Goal: Information Seeking & Learning: Learn about a topic

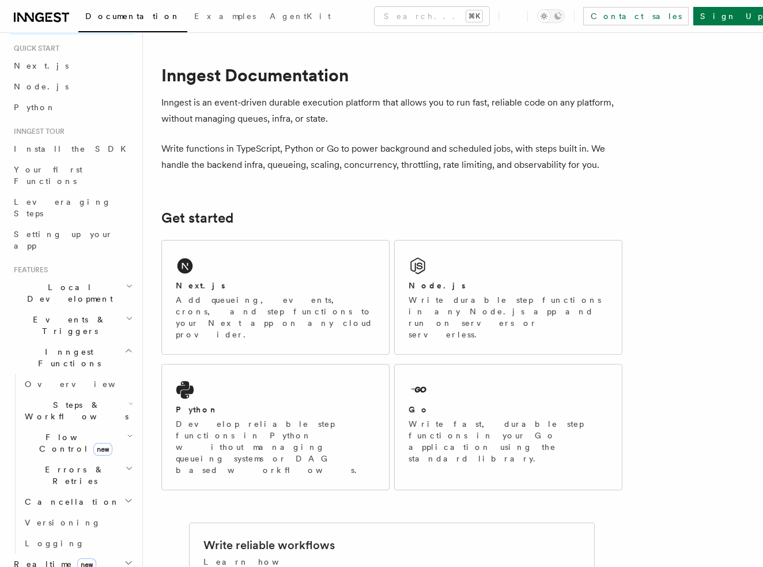
scroll to position [110, 0]
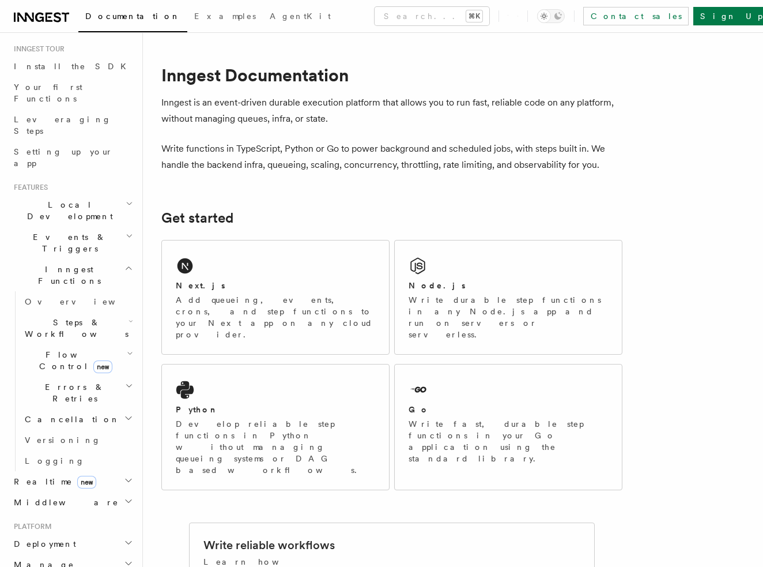
click at [114, 259] on h2 "Inngest Functions" at bounding box center [72, 275] width 126 height 32
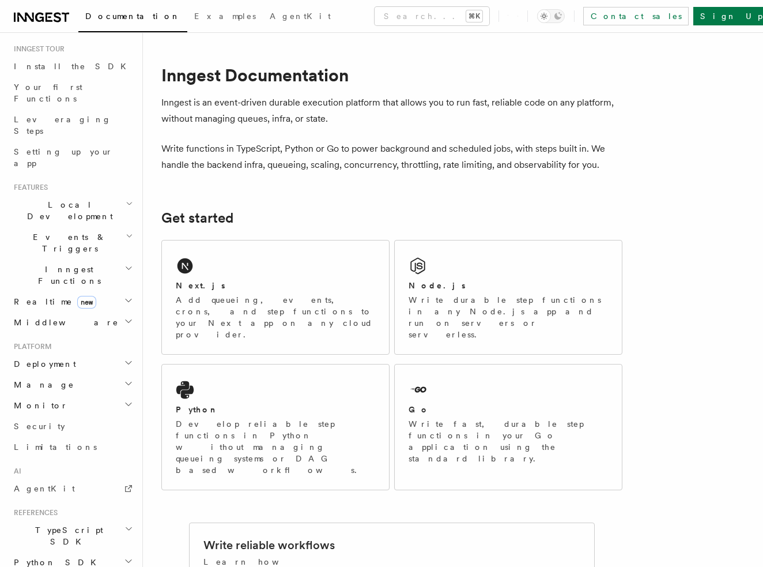
click at [99, 194] on h2 "Local Development" at bounding box center [72, 210] width 126 height 32
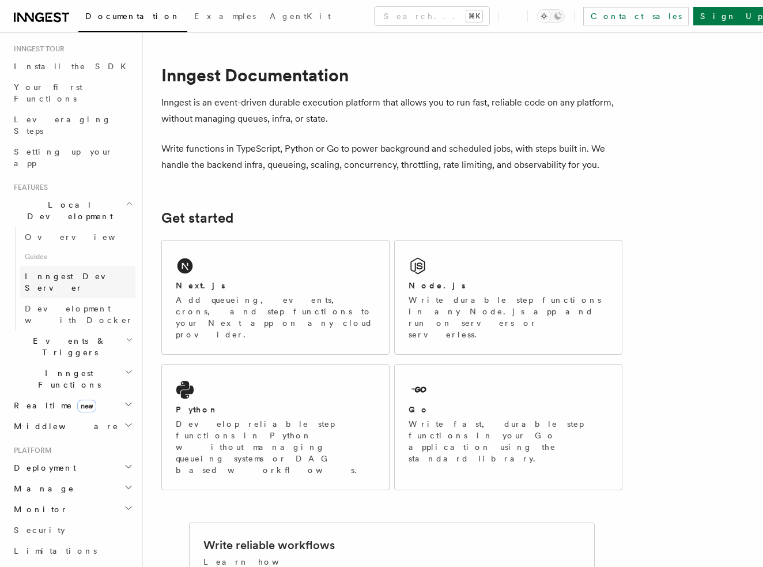
click at [83, 272] on span "Inngest Dev Server" at bounding box center [74, 282] width 99 height 21
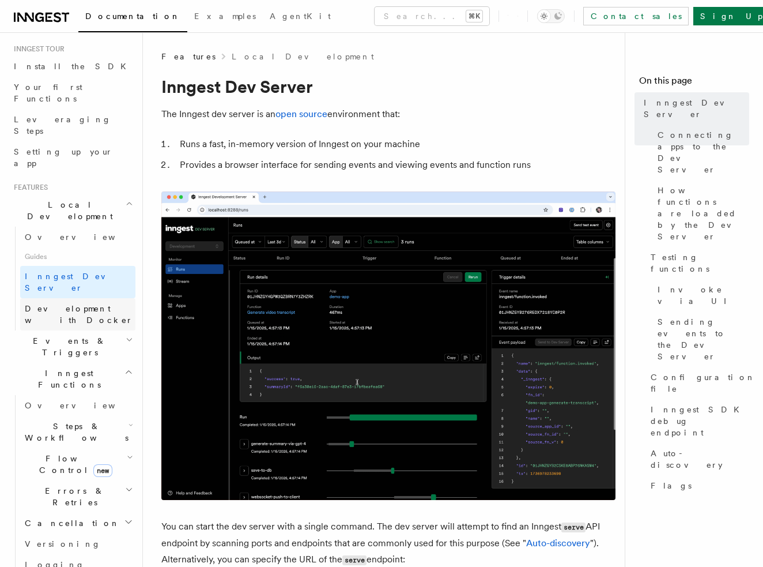
click at [83, 304] on span "Development with Docker" at bounding box center [79, 314] width 108 height 21
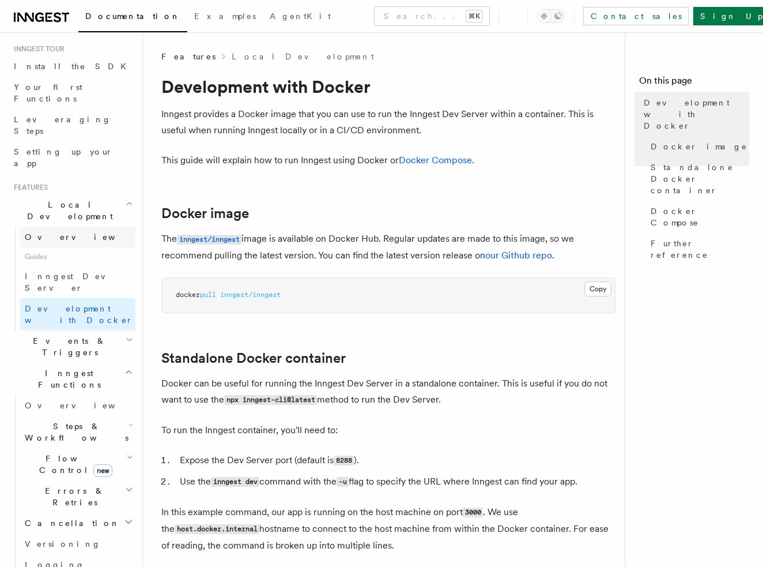
click at [67, 227] on link "Overview" at bounding box center [77, 237] width 115 height 21
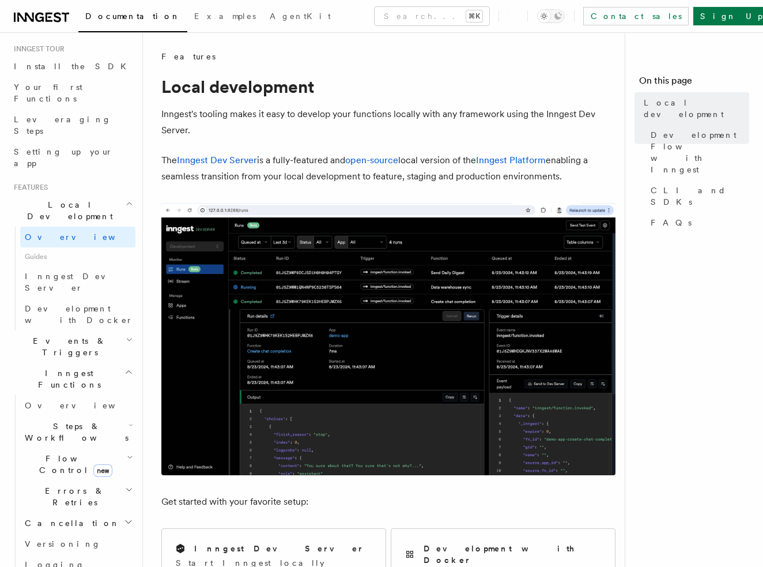
click at [72, 199] on span "Local Development" at bounding box center [67, 210] width 116 height 23
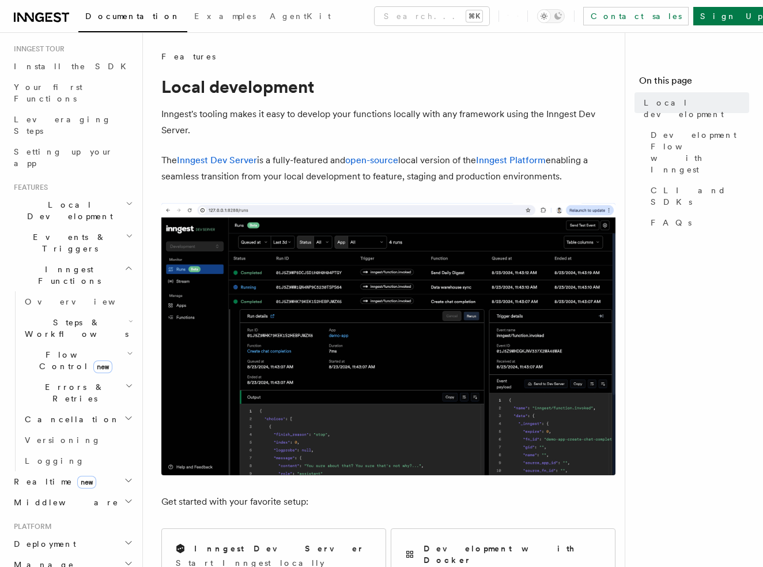
click at [108, 259] on h2 "Inngest Functions" at bounding box center [72, 275] width 126 height 32
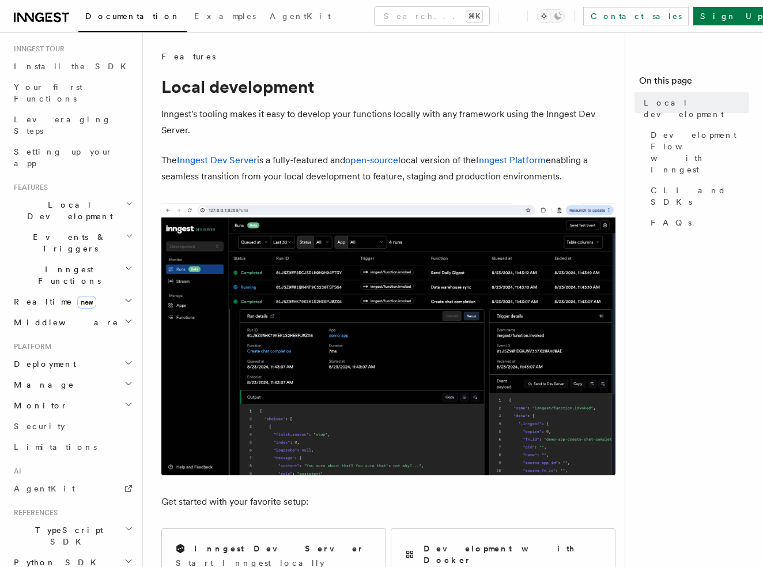
scroll to position [210, 0]
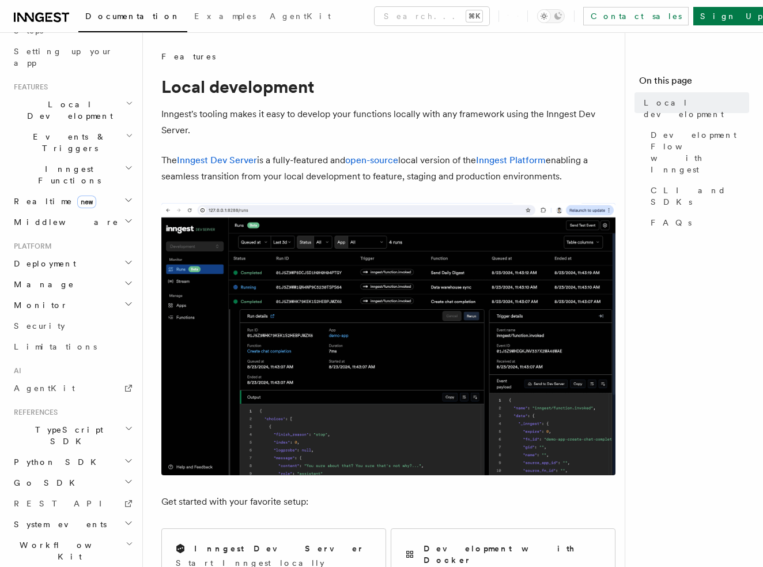
click at [79, 419] on h2 "TypeScript SDK" at bounding box center [72, 435] width 126 height 32
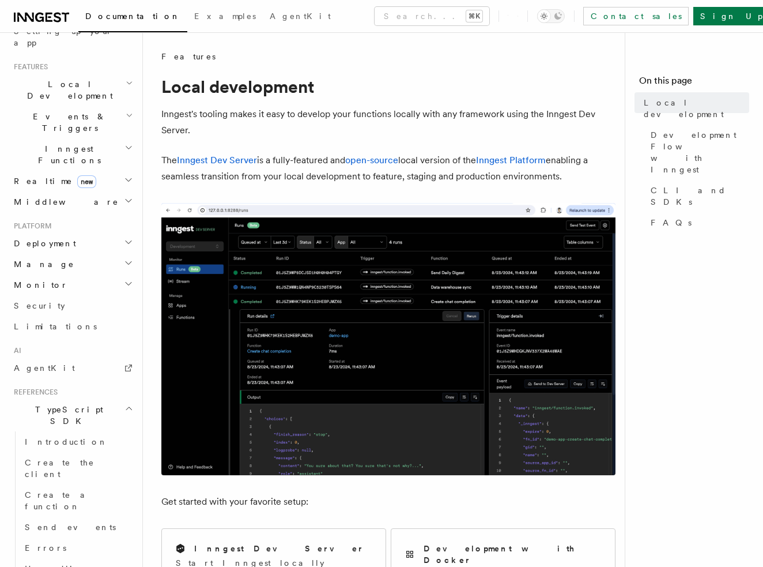
scroll to position [287, 0]
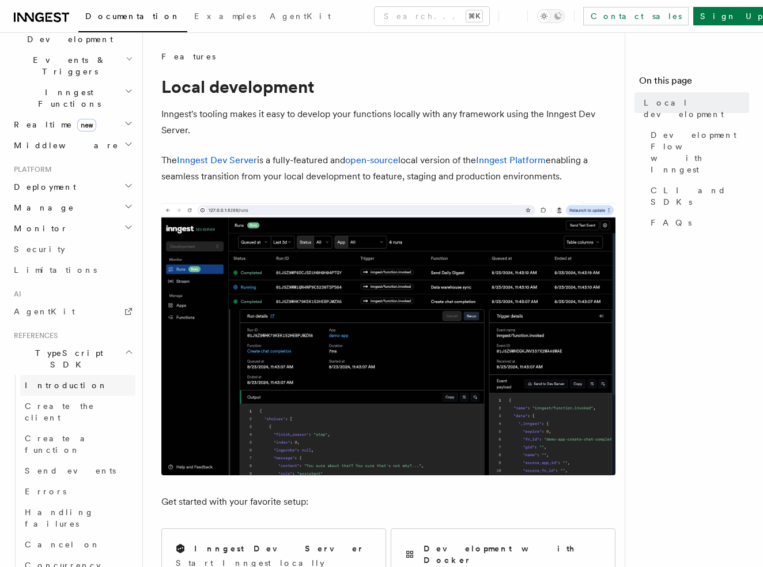
click at [80, 375] on link "Introduction" at bounding box center [77, 385] width 115 height 21
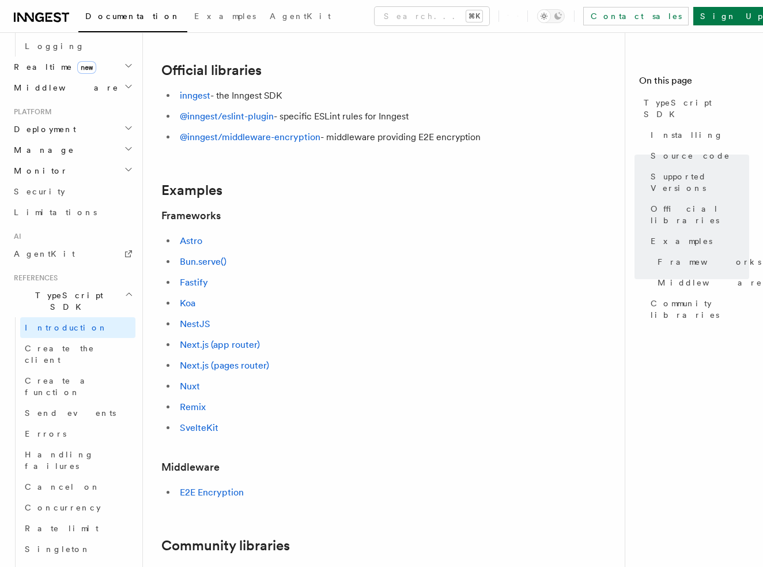
scroll to position [376, 0]
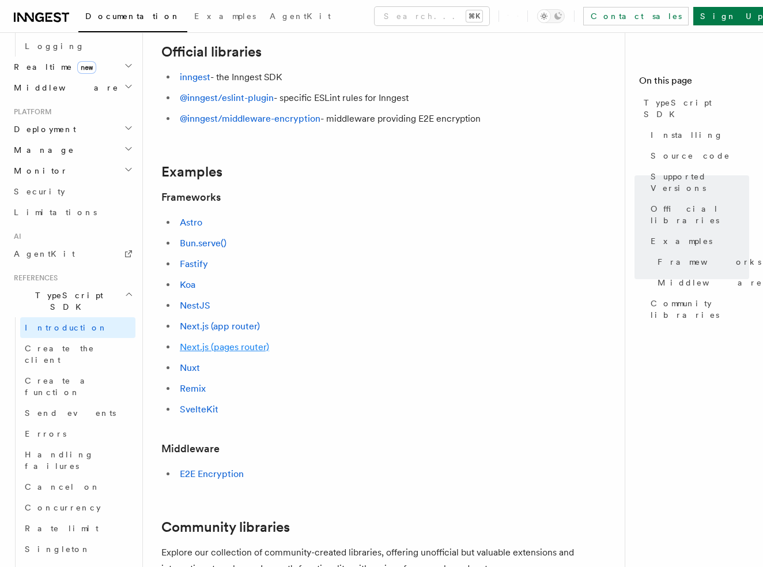
click at [254, 348] on link "Next.js (pages router)" at bounding box center [224, 346] width 89 height 11
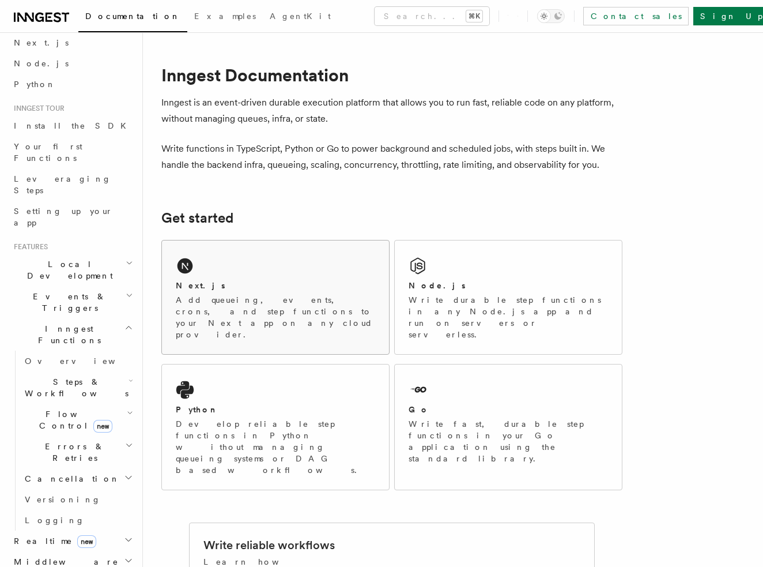
scroll to position [51, 0]
click at [473, 273] on div "Node.js Write durable step functions in any Node.js app and run on servers or s…" at bounding box center [508, 297] width 227 height 114
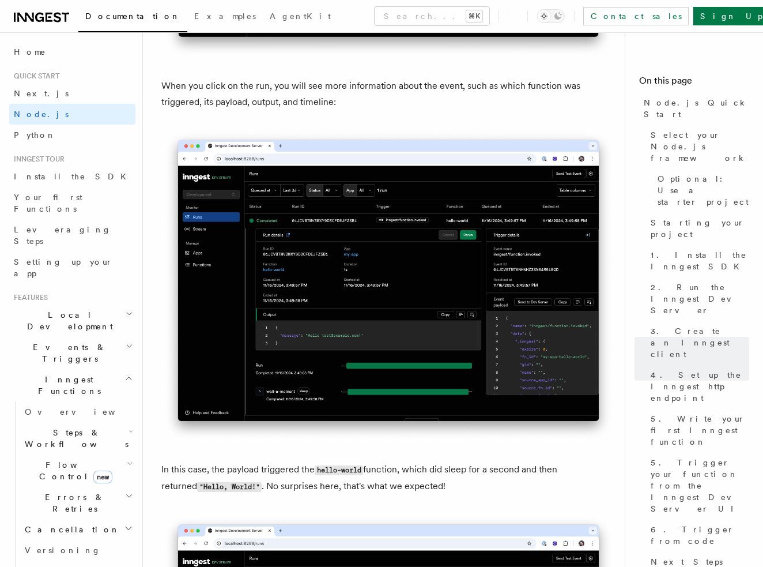
scroll to position [4303, 0]
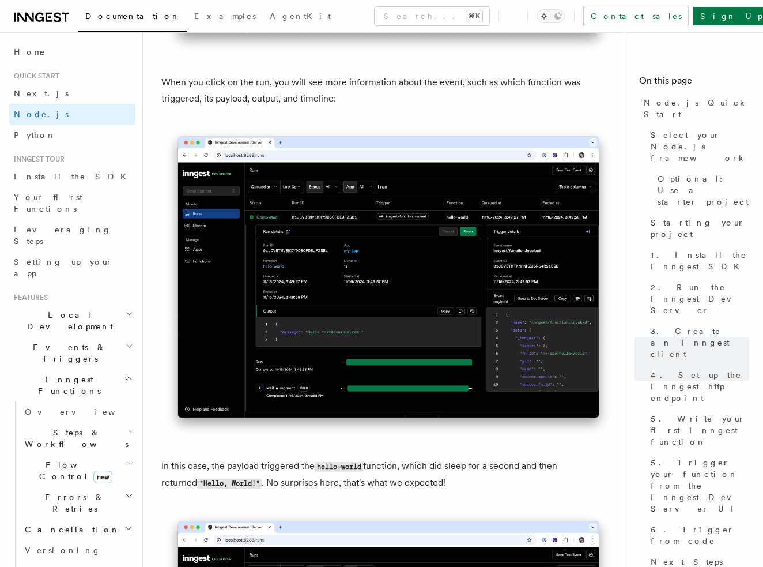
click at [366, 234] on img at bounding box center [388, 282] width 454 height 314
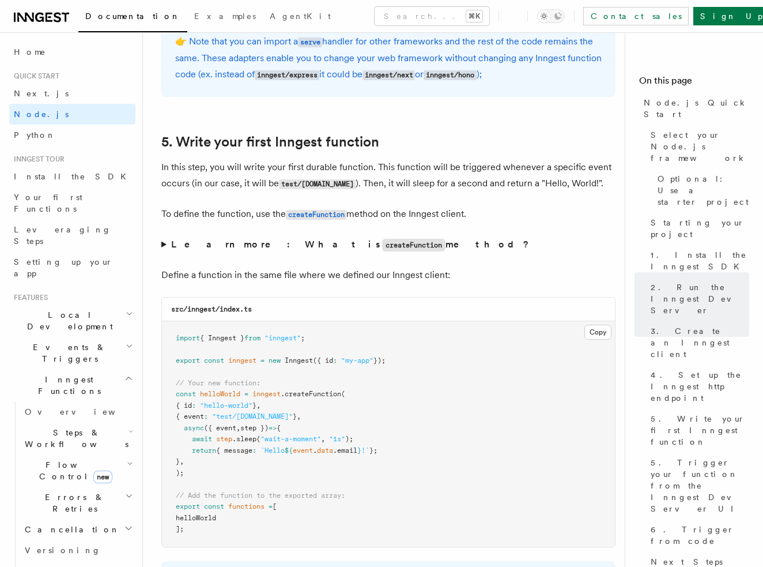
scroll to position [2101, 0]
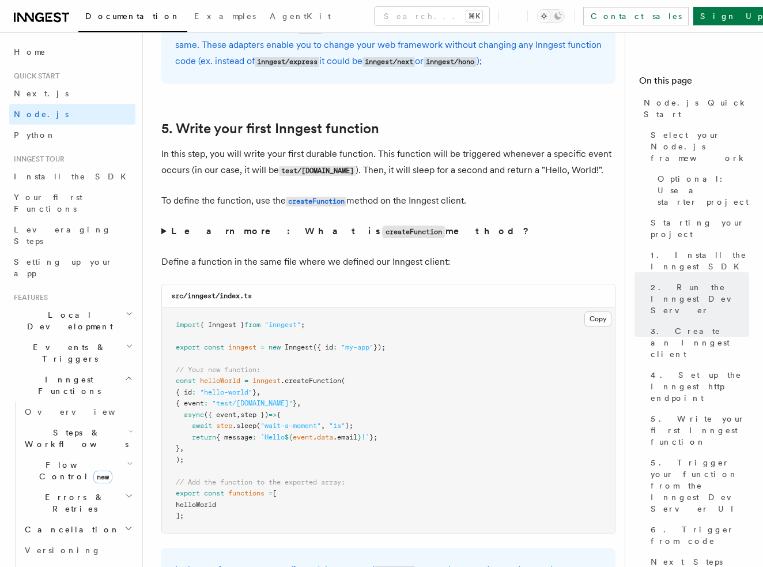
click at [382, 236] on code "createFunction" at bounding box center [413, 231] width 63 height 13
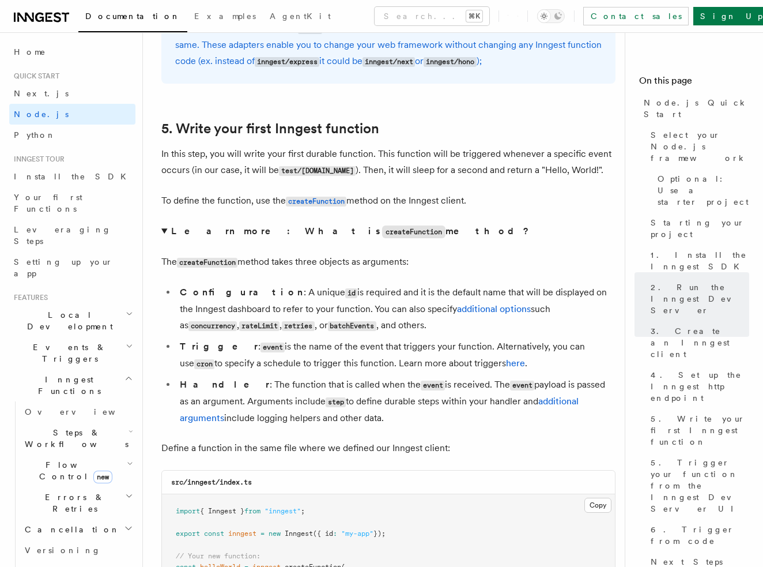
click at [191, 231] on strong "Learn more: What is createFunction method?" at bounding box center [351, 230] width 360 height 11
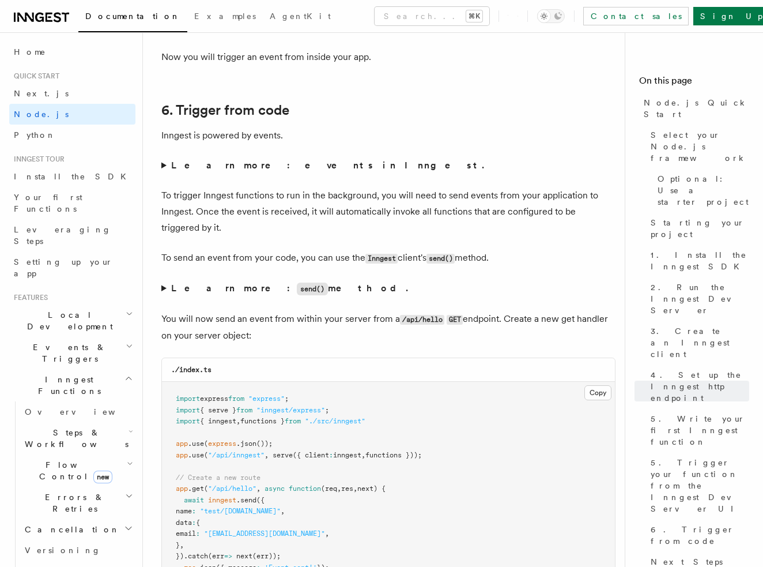
scroll to position [5811, 0]
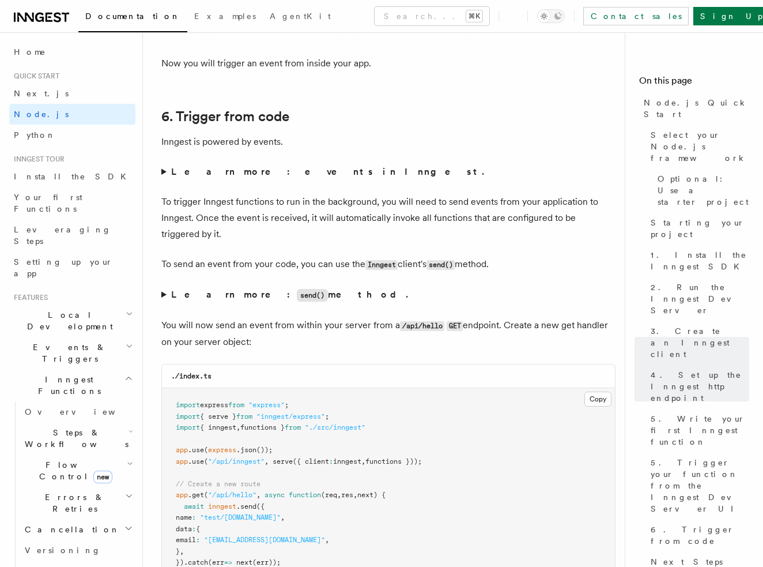
click at [161, 175] on summary "Learn more: events in Inngest." at bounding box center [388, 172] width 454 height 16
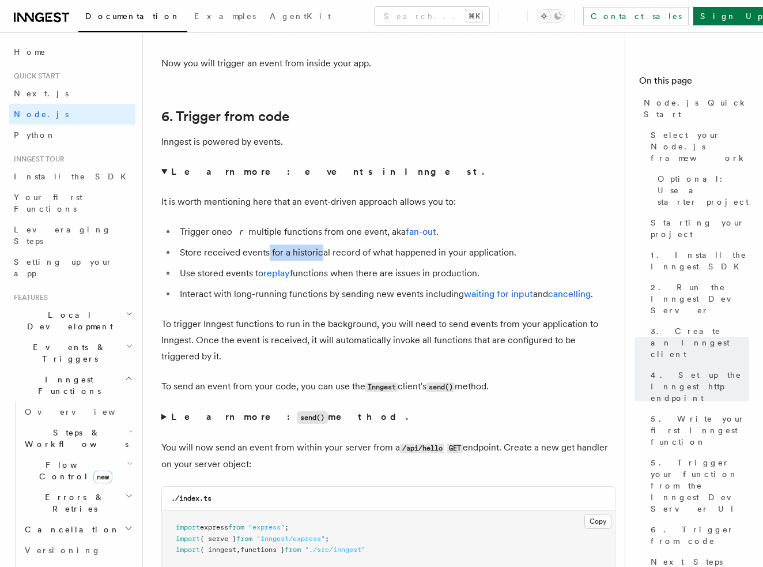
drag, startPoint x: 281, startPoint y: 257, endPoint x: 319, endPoint y: 256, distance: 38.1
click at [319, 256] on li "Store received events for a historical record of what happened in your applicat…" at bounding box center [395, 253] width 439 height 16
click at [280, 240] on li "Trigger one or multiple functions from one event, aka fan-out ." at bounding box center [395, 232] width 439 height 16
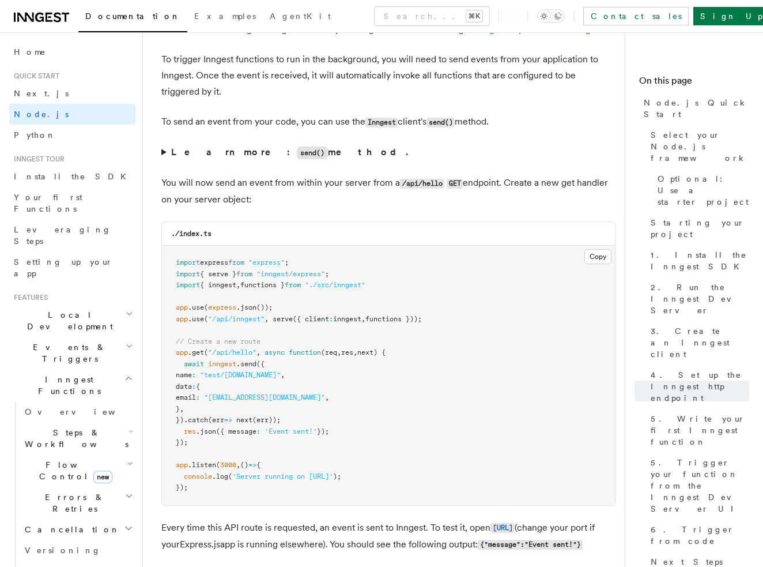
scroll to position [6076, 0]
click at [162, 160] on summary "Learn more: send() method." at bounding box center [388, 153] width 454 height 17
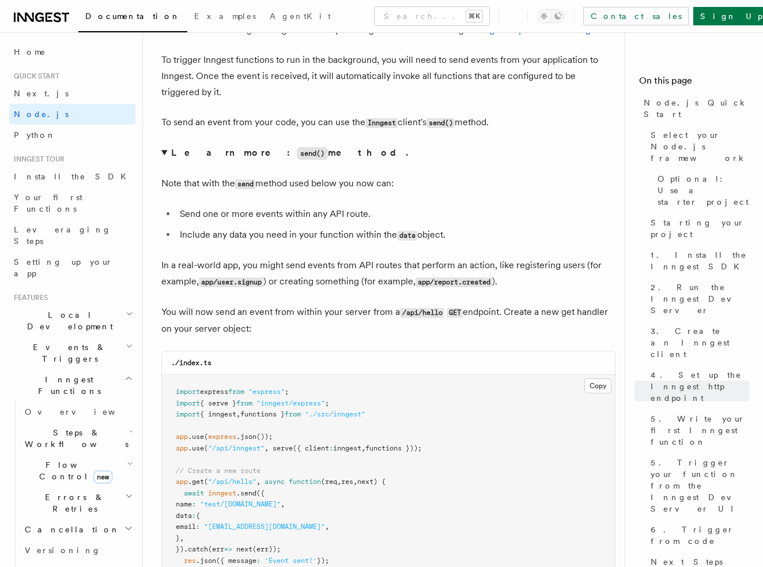
click at [162, 160] on summary "Learn more: send() method." at bounding box center [388, 153] width 454 height 17
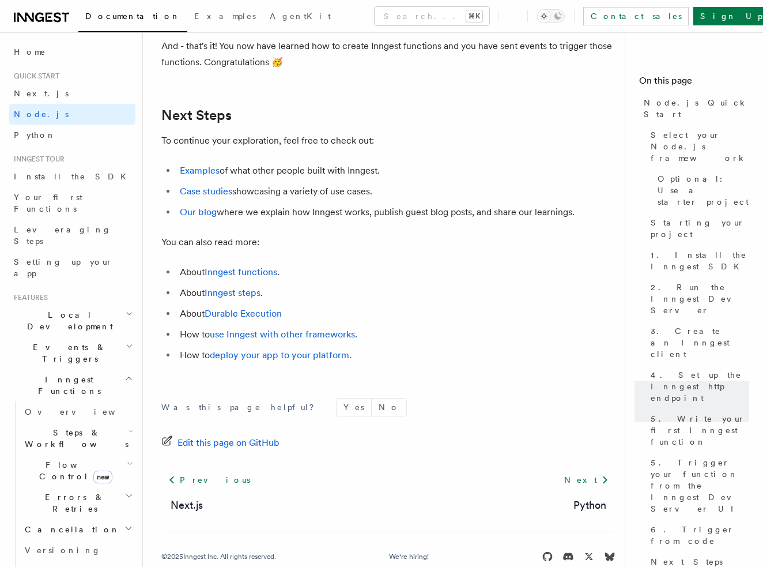
scroll to position [7257, 0]
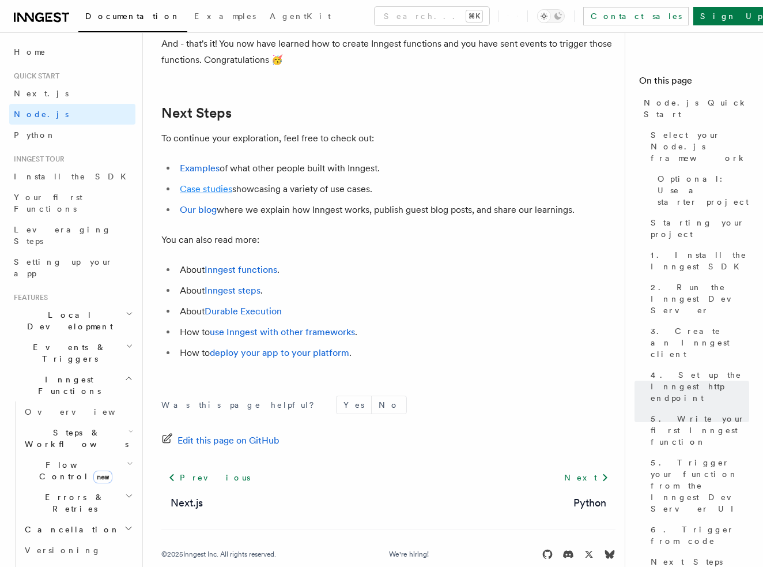
click at [223, 194] on link "Case studies" at bounding box center [206, 188] width 52 height 11
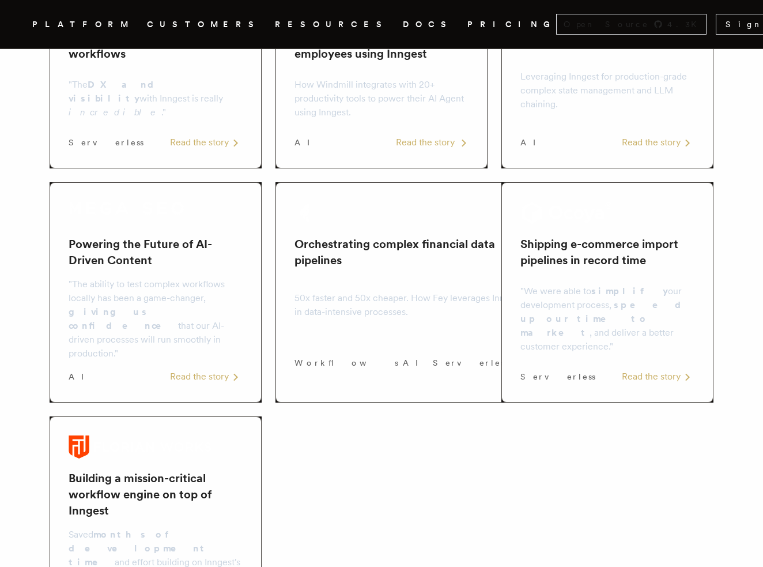
scroll to position [560, 0]
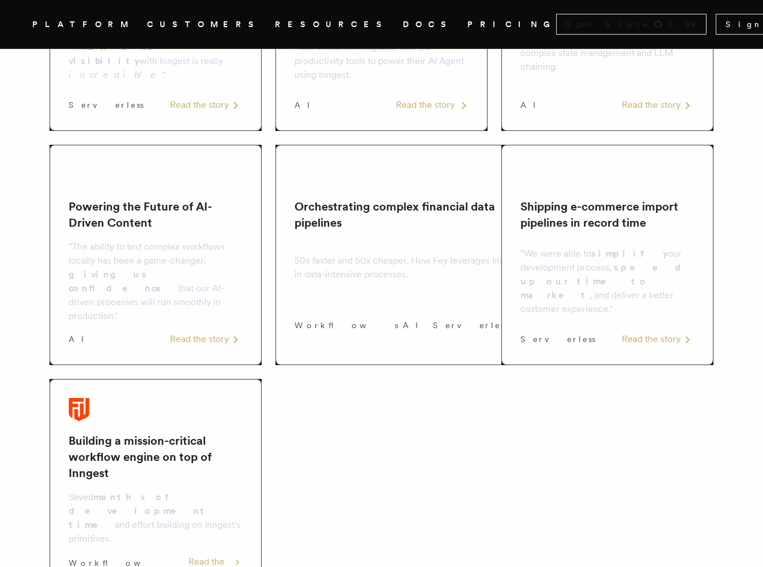
click at [388, 206] on h2 "Orchestrating complex financial data pipelines" at bounding box center [412, 214] width 234 height 32
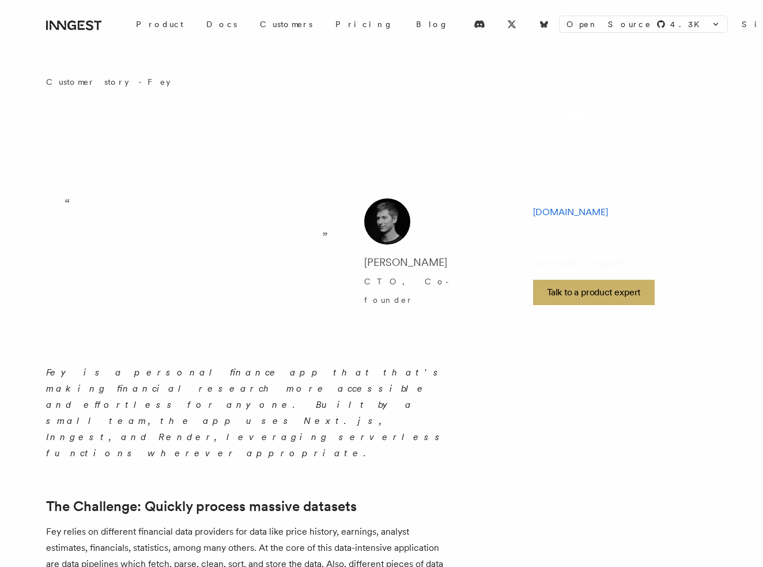
scroll to position [560, 0]
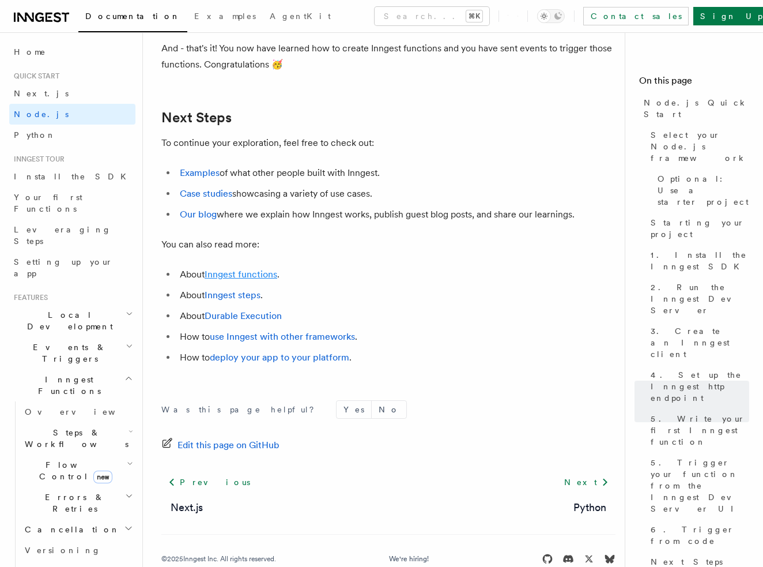
scroll to position [7131, 0]
click at [250, 279] on link "Inngest functions" at bounding box center [241, 273] width 73 height 11
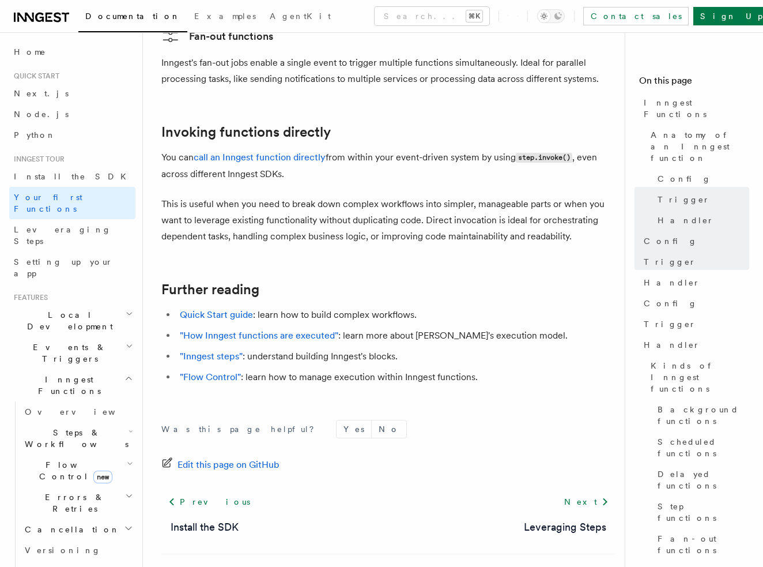
scroll to position [2259, 0]
click at [66, 401] on link "Overview" at bounding box center [77, 411] width 115 height 21
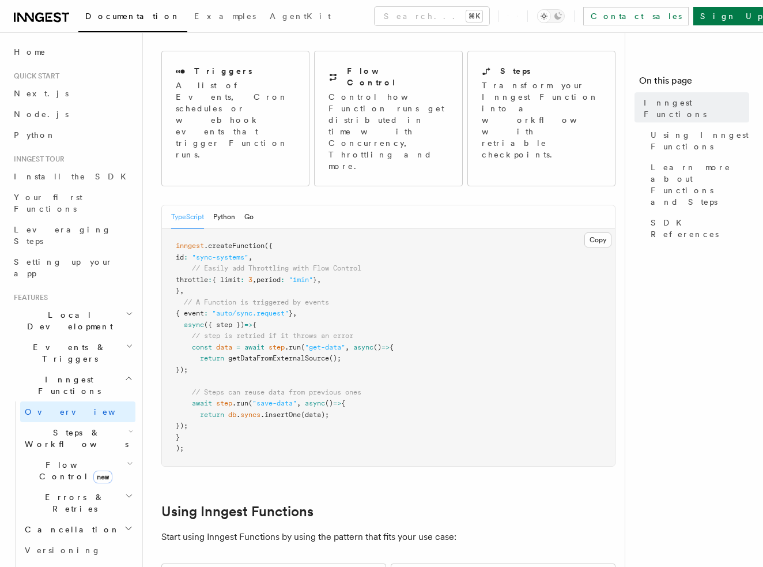
scroll to position [178, 0]
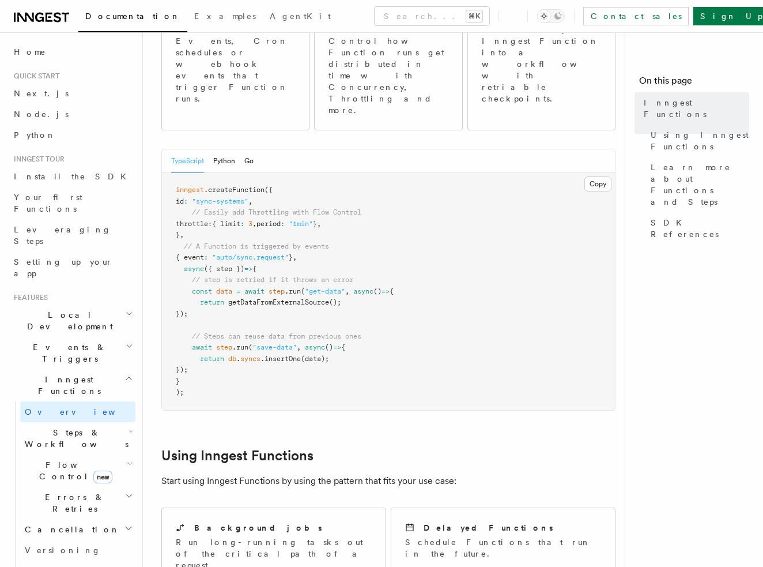
click at [95, 422] on h2 "Steps & Workflows" at bounding box center [77, 438] width 115 height 32
click at [91, 454] on link "Overview" at bounding box center [83, 464] width 104 height 21
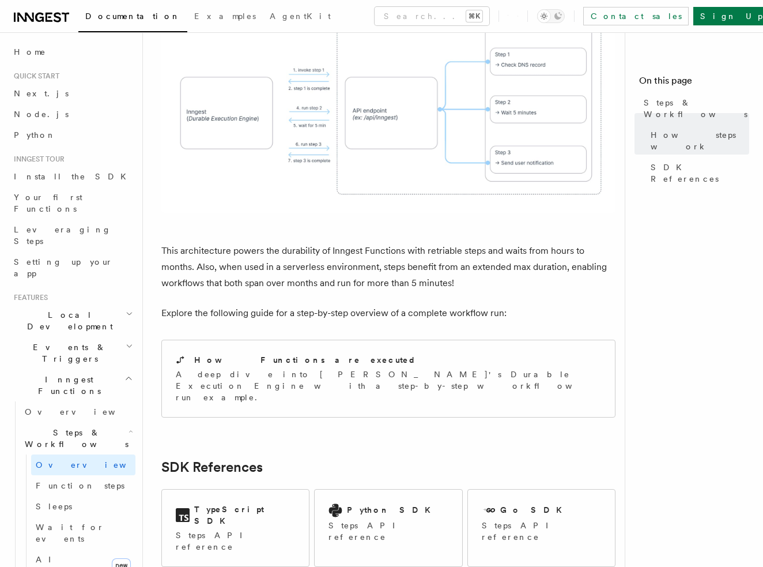
scroll to position [1018, 0]
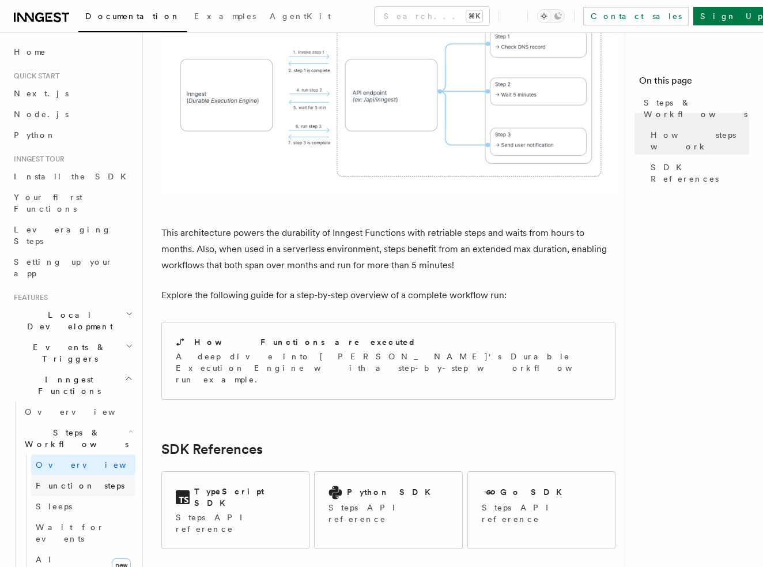
click at [77, 481] on span "Function steps" at bounding box center [80, 485] width 89 height 9
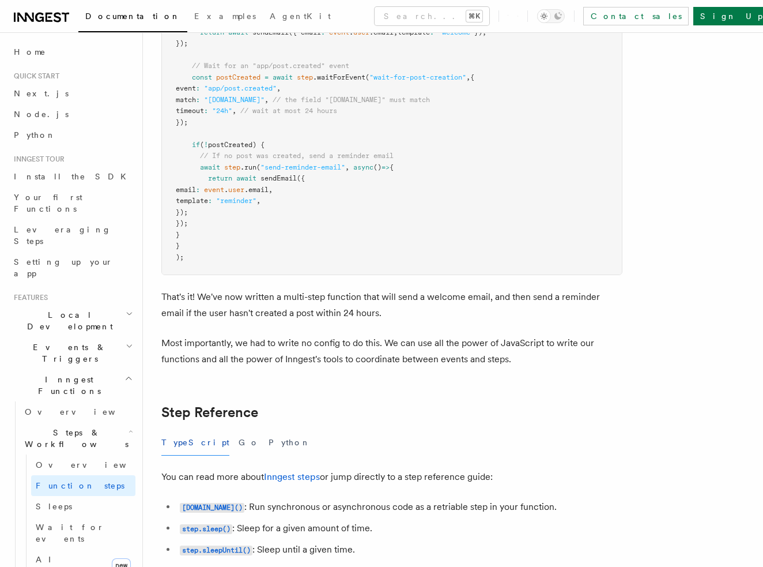
scroll to position [1691, 0]
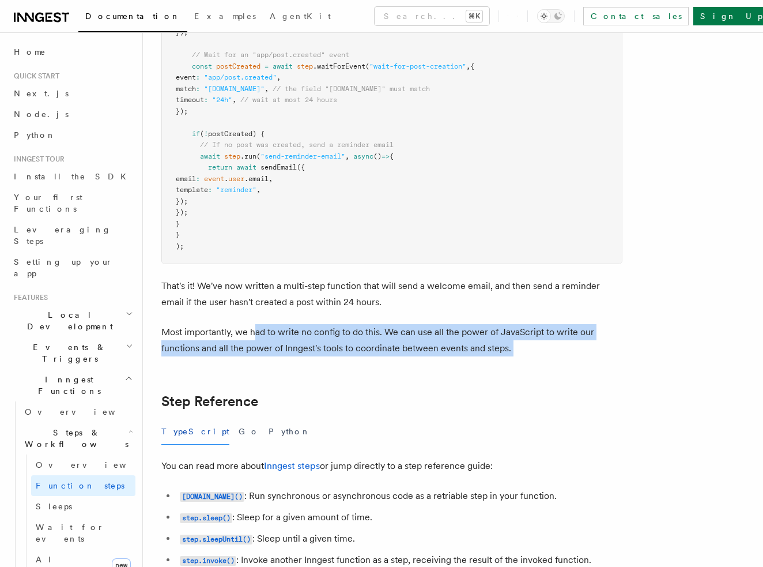
drag, startPoint x: 257, startPoint y: 330, endPoint x: 483, endPoint y: 367, distance: 229.0
click at [483, 367] on article "Features Inngest Functions Steps & Workflows Multi-Step Functions Use Inngest's…" at bounding box center [397, 546] width 473 height 4373
click at [462, 327] on p "Most importantly, we had to write no config to do this. We can use all the powe…" at bounding box center [391, 340] width 461 height 32
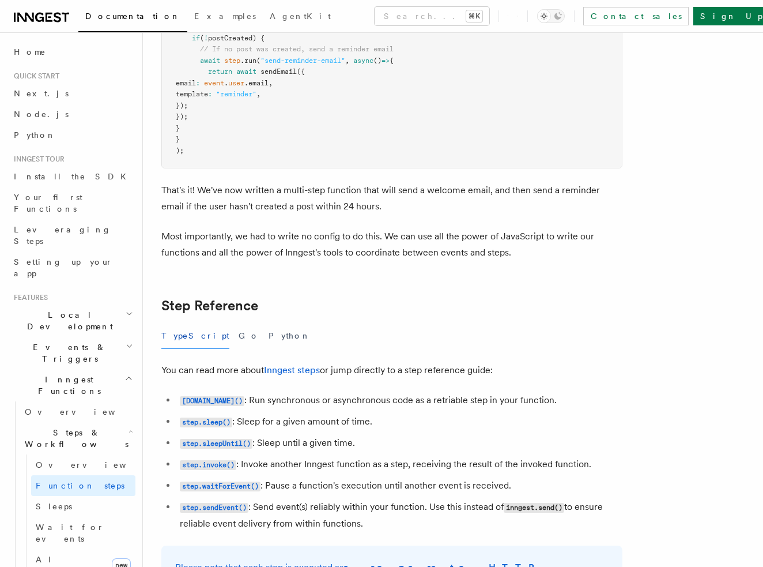
scroll to position [1826, 0]
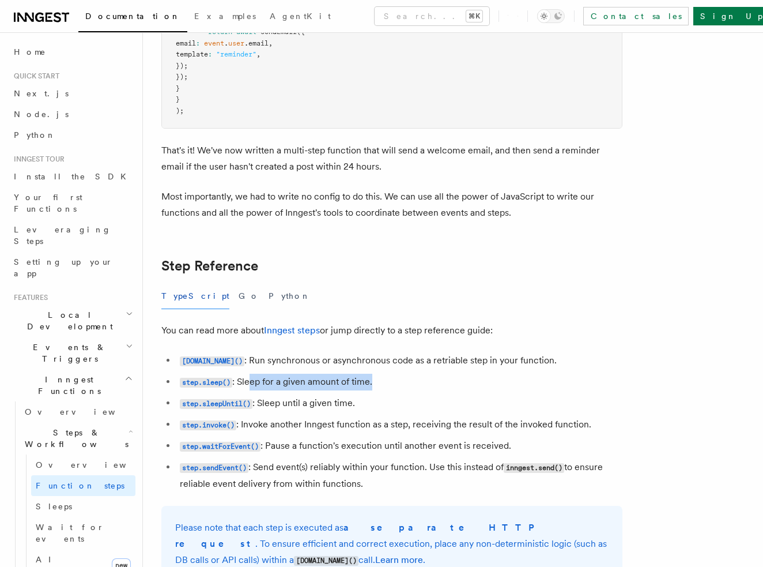
drag, startPoint x: 378, startPoint y: 383, endPoint x: 251, endPoint y: 379, distance: 126.4
click at [251, 379] on li "step.sleep() : Sleep for a given amount of time." at bounding box center [399, 382] width 446 height 17
click at [252, 385] on li "step.sleep() : Sleep for a given amount of time." at bounding box center [399, 382] width 446 height 17
drag, startPoint x: 294, startPoint y: 409, endPoint x: 378, endPoint y: 413, distance: 83.7
click at [378, 412] on li "step.sleepUntil() : Sleep until a given time." at bounding box center [399, 403] width 446 height 17
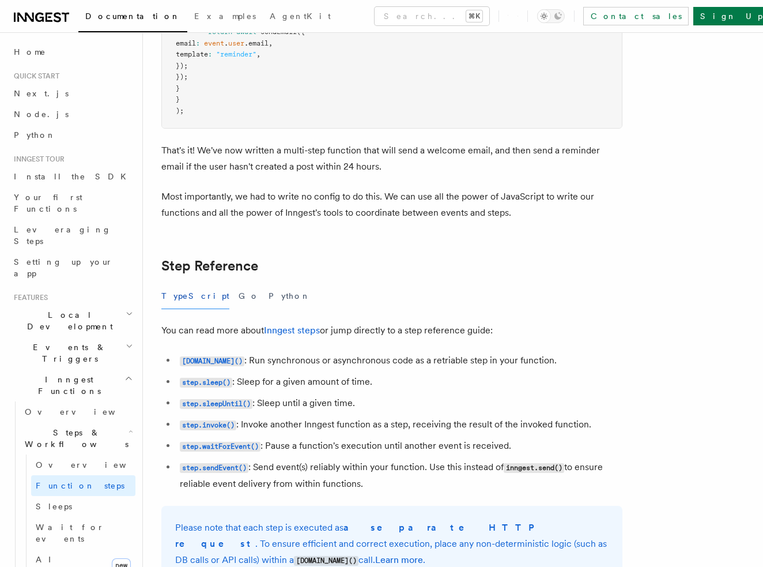
click at [375, 378] on li "step.sleep() : Sleep for a given amount of time." at bounding box center [399, 382] width 446 height 17
drag, startPoint x: 295, startPoint y: 426, endPoint x: 548, endPoint y: 415, distance: 253.4
click at [547, 433] on li "step.invoke() : Invoke another Inngest function as a step, receiving the result…" at bounding box center [399, 424] width 446 height 17
click at [546, 385] on li "step.sleep() : Sleep for a given amount of time." at bounding box center [399, 382] width 446 height 17
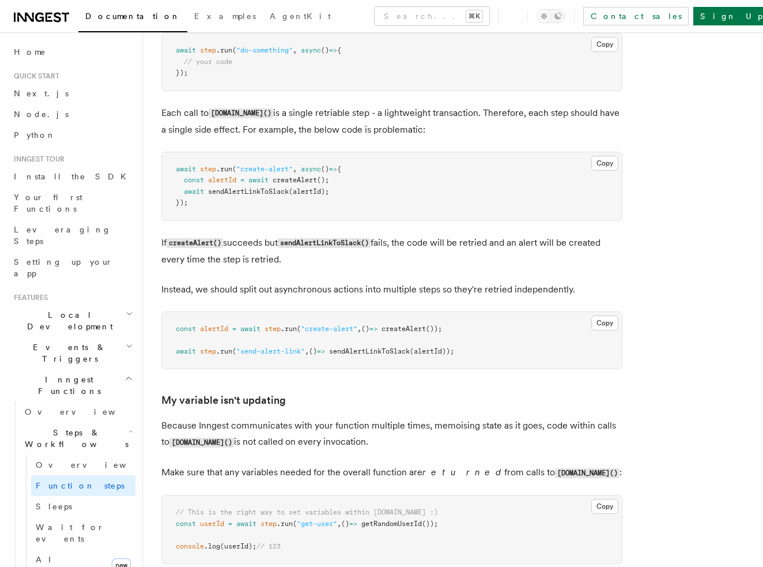
scroll to position [2622, 0]
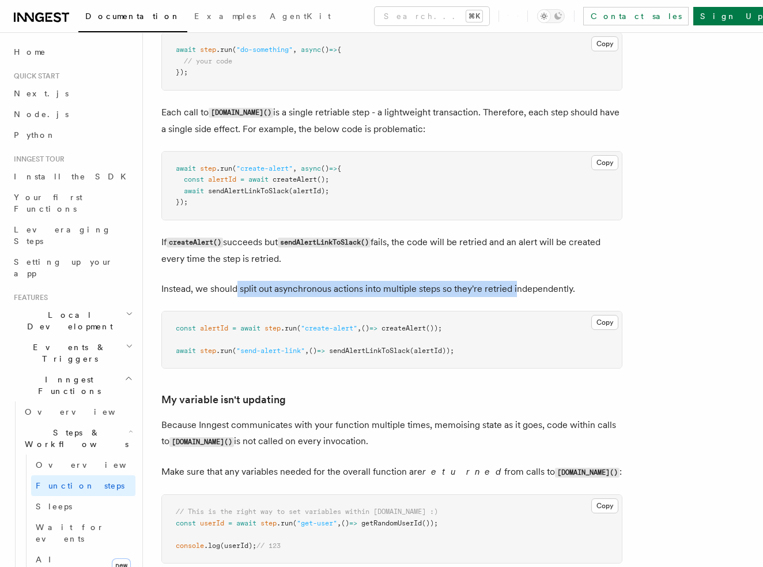
drag, startPoint x: 235, startPoint y: 296, endPoint x: 525, endPoint y: 291, distance: 290.1
click at [525, 291] on p "Instead, we should split out asynchronous actions into multiple steps so they'r…" at bounding box center [391, 289] width 461 height 16
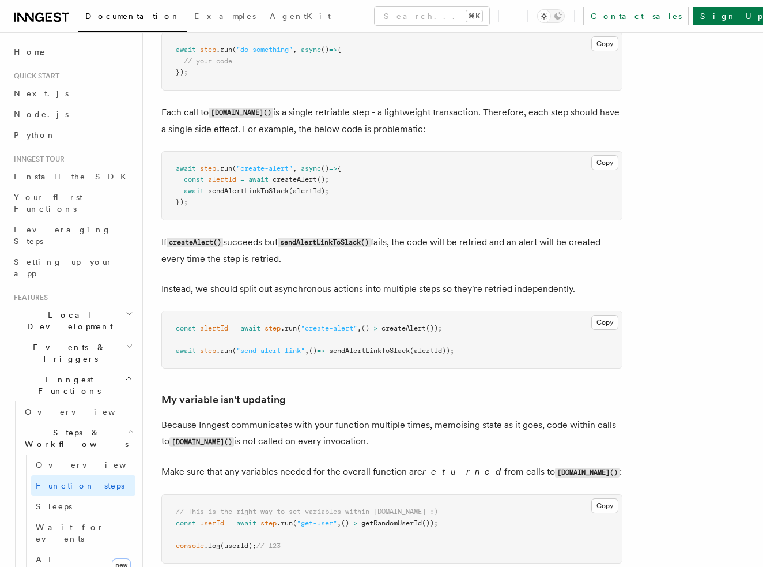
click at [533, 263] on p "If createAlert() succeeds but sendAlertLinkToSlack() fails, the code will be re…" at bounding box center [391, 250] width 461 height 33
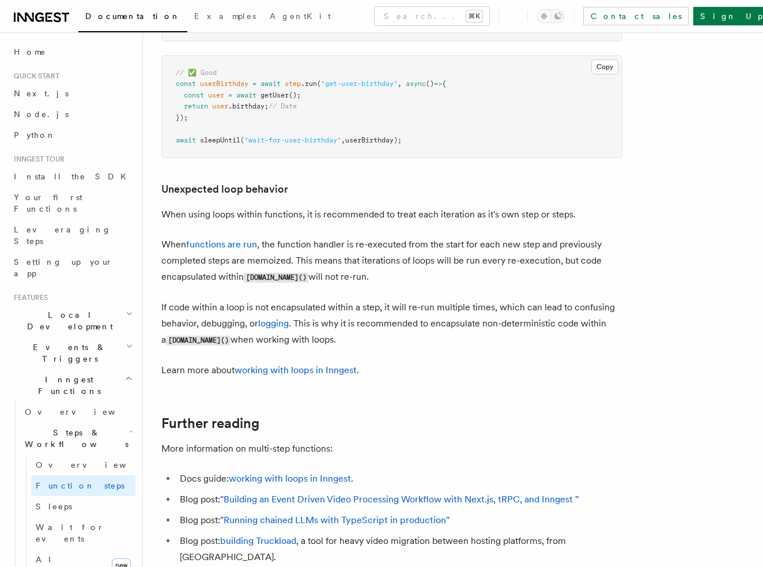
scroll to position [3559, 0]
click at [319, 373] on link "working with loops in Inngest" at bounding box center [296, 368] width 122 height 11
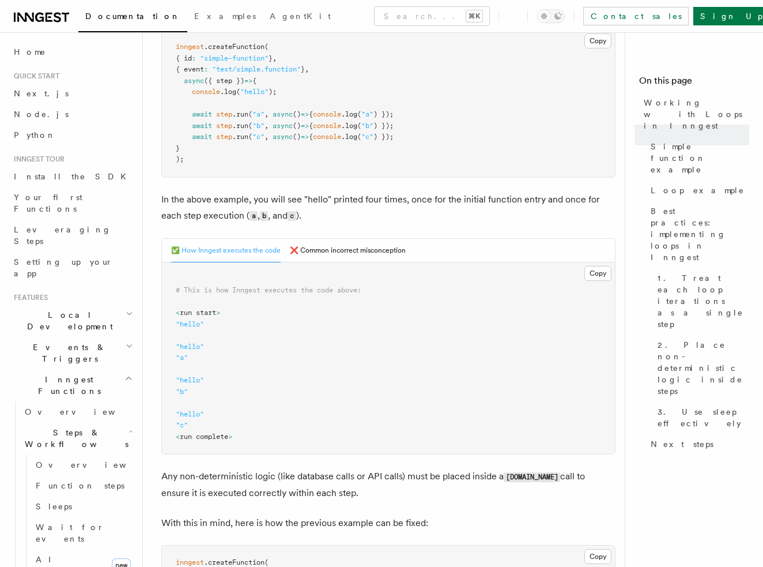
scroll to position [303, 0]
click at [358, 250] on button "❌ Common incorrect misconception" at bounding box center [348, 250] width 116 height 24
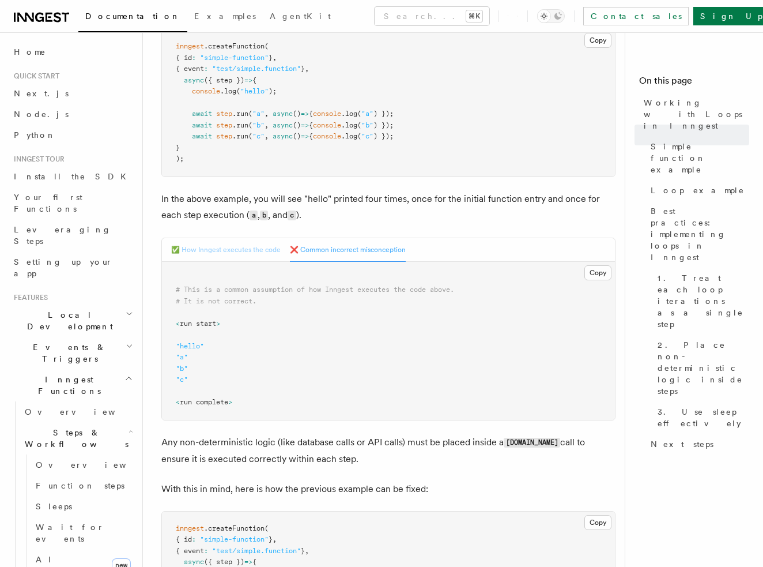
click at [247, 250] on button "✅ How Inngest executes the code" at bounding box center [226, 250] width 110 height 24
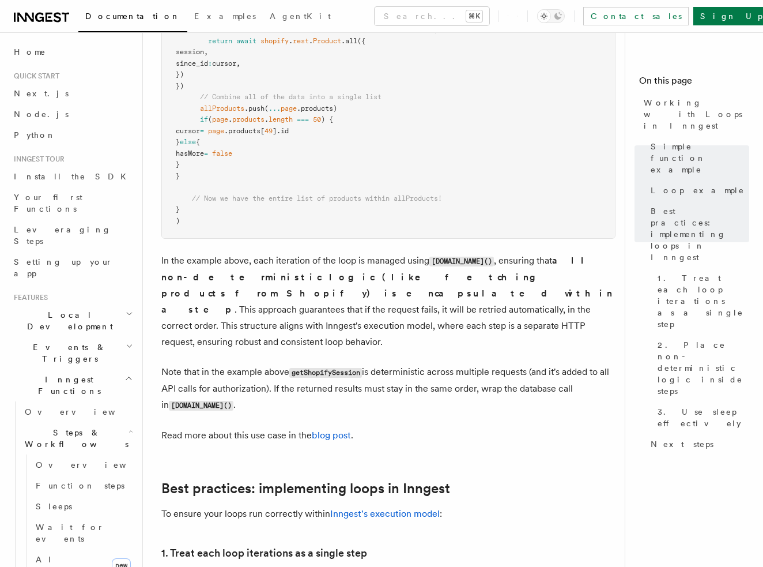
scroll to position [1377, 0]
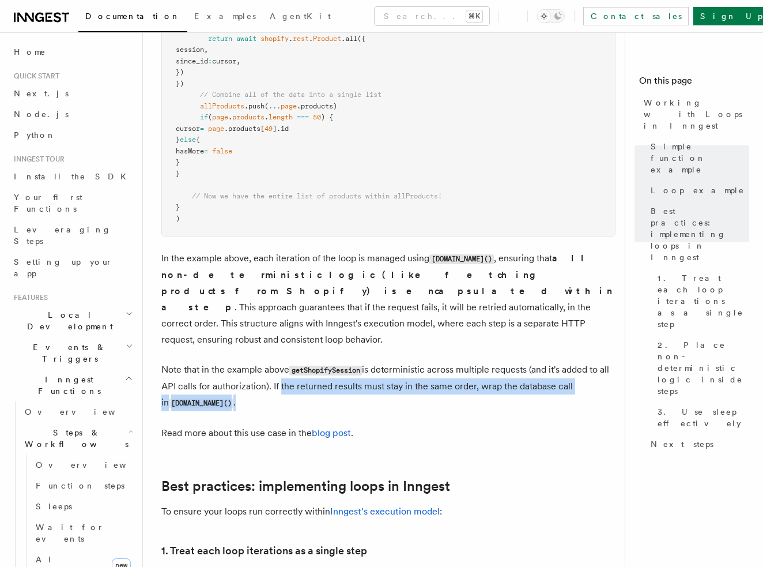
drag, startPoint x: 279, startPoint y: 372, endPoint x: 544, endPoint y: 390, distance: 266.4
click at [544, 390] on p "Note that in the example above getShopifySession is deterministic across multip…" at bounding box center [388, 387] width 454 height 50
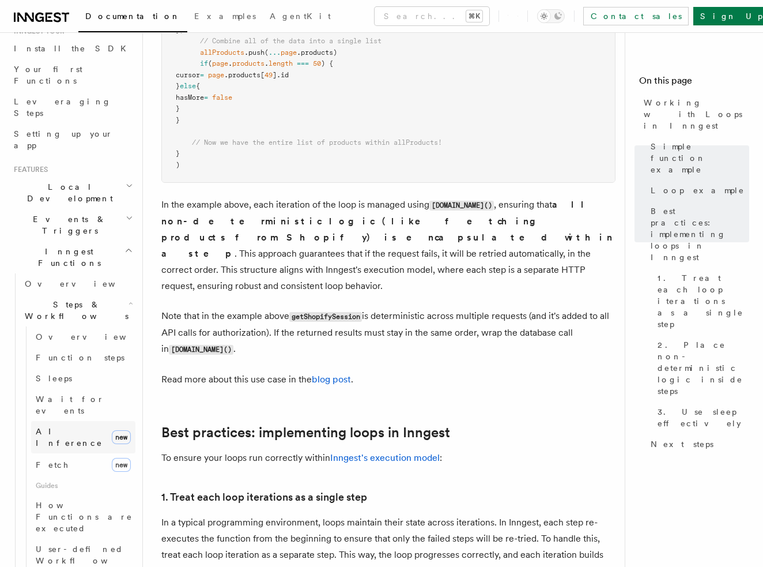
scroll to position [129, 0]
click at [88, 543] on span "User-defined Workflows" at bounding box center [88, 553] width 104 height 21
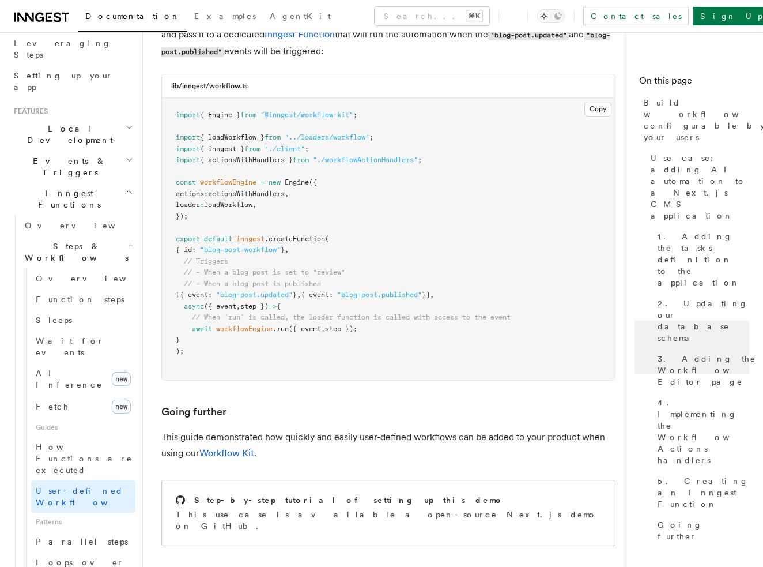
scroll to position [192, 0]
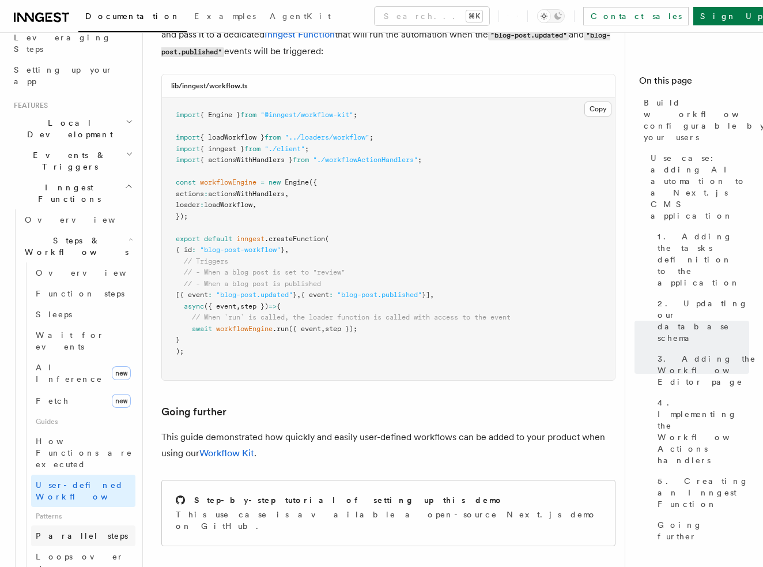
click at [77, 530] on span "Parallel steps" at bounding box center [82, 536] width 92 height 12
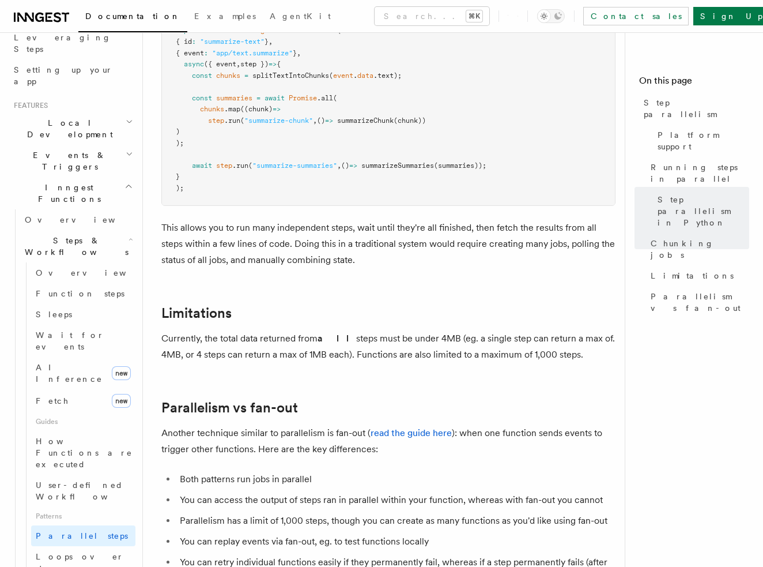
scroll to position [1823, 0]
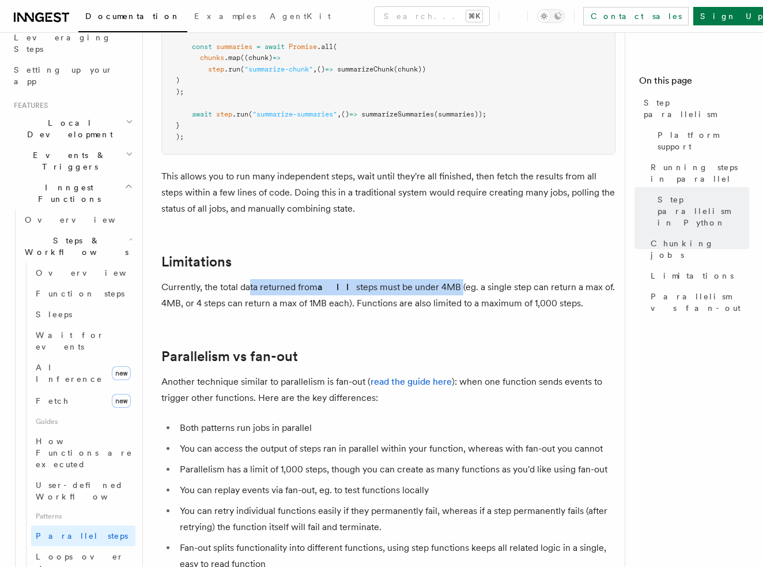
drag, startPoint x: 250, startPoint y: 271, endPoint x: 435, endPoint y: 269, distance: 184.5
click at [435, 279] on p "Currently, the total data returned from all steps must be under 4MB (eg. a sing…" at bounding box center [388, 295] width 454 height 32
click at [422, 279] on p "Currently, the total data returned from all steps must be under 4MB (eg. a sing…" at bounding box center [388, 295] width 454 height 32
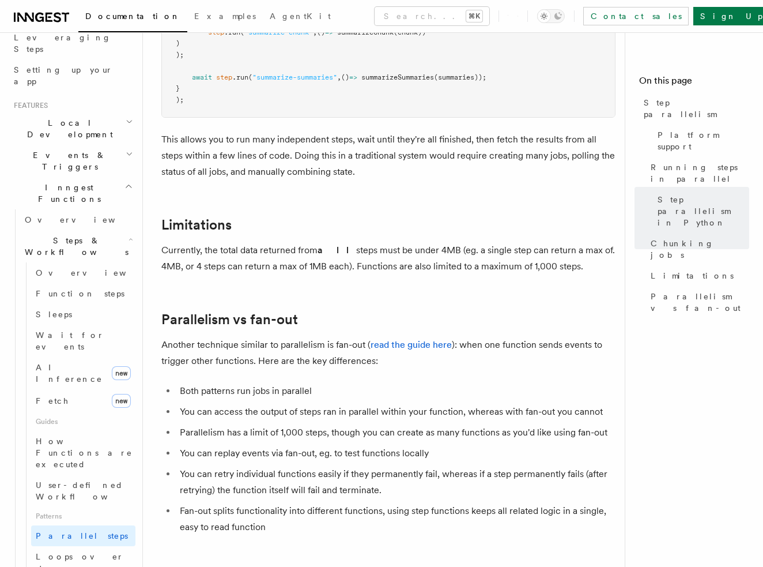
scroll to position [1893, 0]
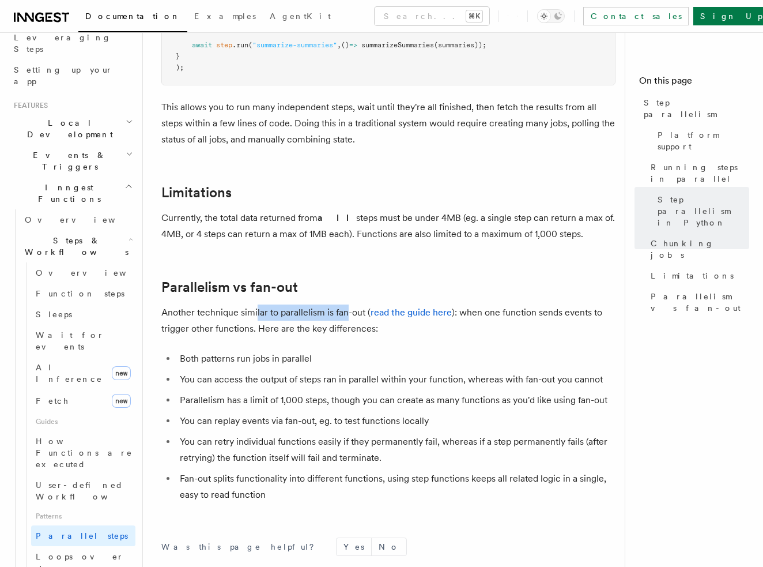
drag, startPoint x: 257, startPoint y: 299, endPoint x: 346, endPoint y: 300, distance: 88.8
click at [345, 304] on p "Another technique similar to parallelism is fan-out ( read the guide here ): wh…" at bounding box center [388, 320] width 454 height 32
click at [349, 304] on p "Another technique similar to parallelism is fan-out ( read the guide here ): wh…" at bounding box center [388, 320] width 454 height 32
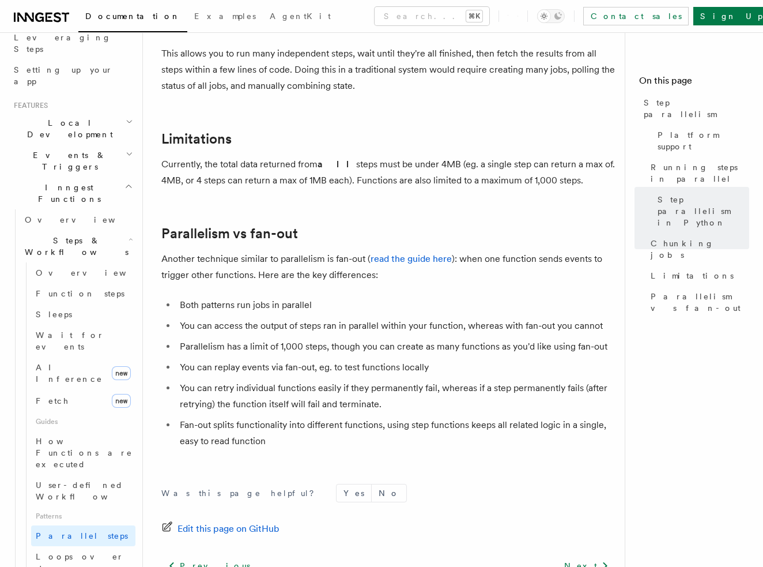
scroll to position [1951, 0]
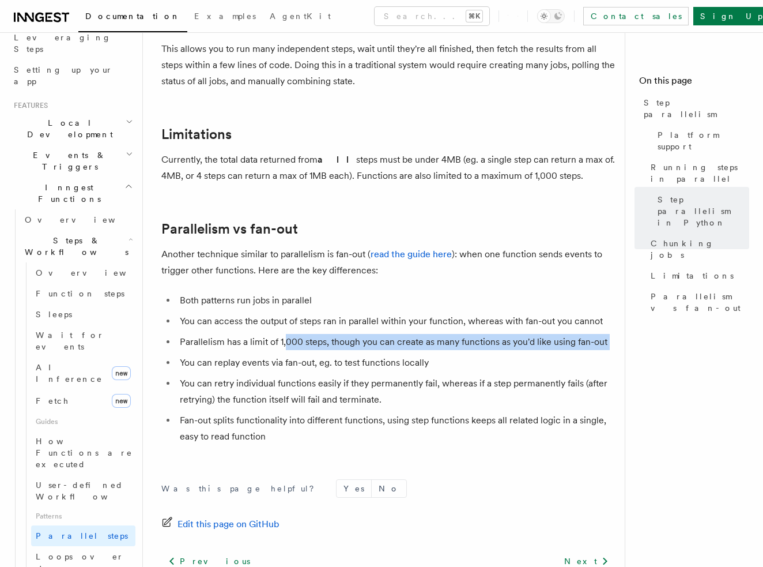
drag, startPoint x: 315, startPoint y: 331, endPoint x: 554, endPoint y: 337, distance: 238.8
click at [554, 337] on ul "Both patterns run jobs in parallel You can access the output of steps ran in pa…" at bounding box center [388, 368] width 454 height 152
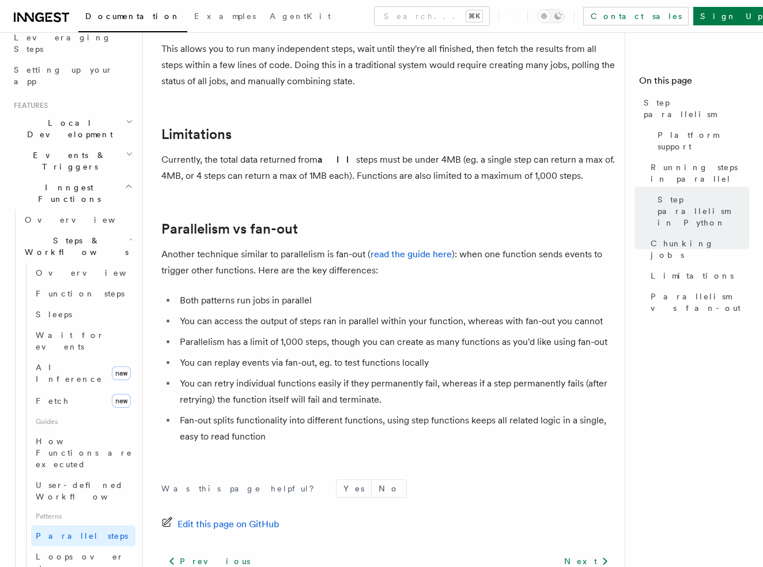
click at [483, 355] on li "You can replay events via fan-out, eg. to test functions locally" at bounding box center [395, 363] width 439 height 16
click at [407, 249] on link "read the guide here" at bounding box center [411, 254] width 81 height 11
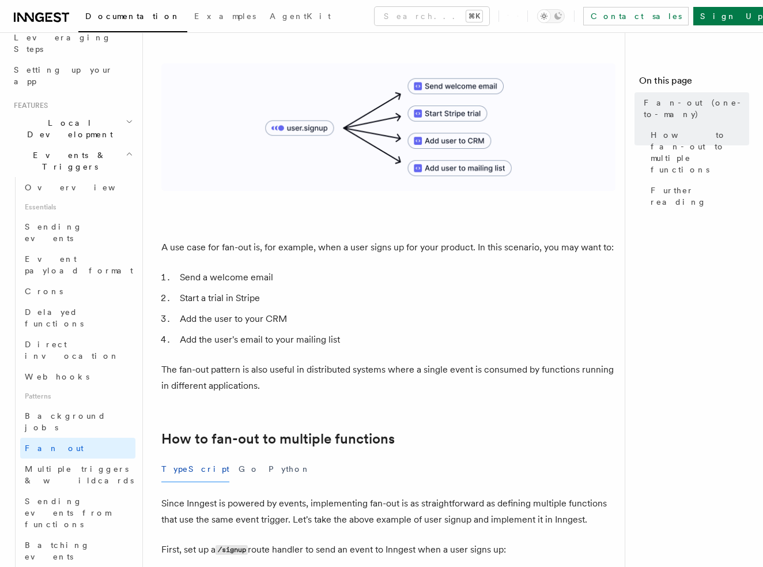
scroll to position [205, 0]
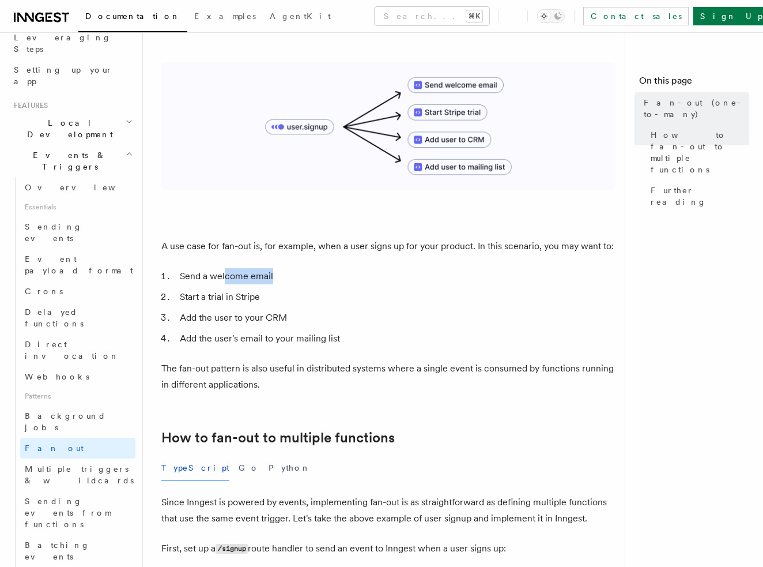
drag, startPoint x: 285, startPoint y: 265, endPoint x: 225, endPoint y: 265, distance: 60.0
click at [225, 268] on li "Send a welcome email" at bounding box center [395, 276] width 439 height 16
click at [232, 289] on li "Start a trial in Stripe" at bounding box center [395, 297] width 439 height 16
click at [228, 310] on li "Add the user to your CRM" at bounding box center [395, 318] width 439 height 16
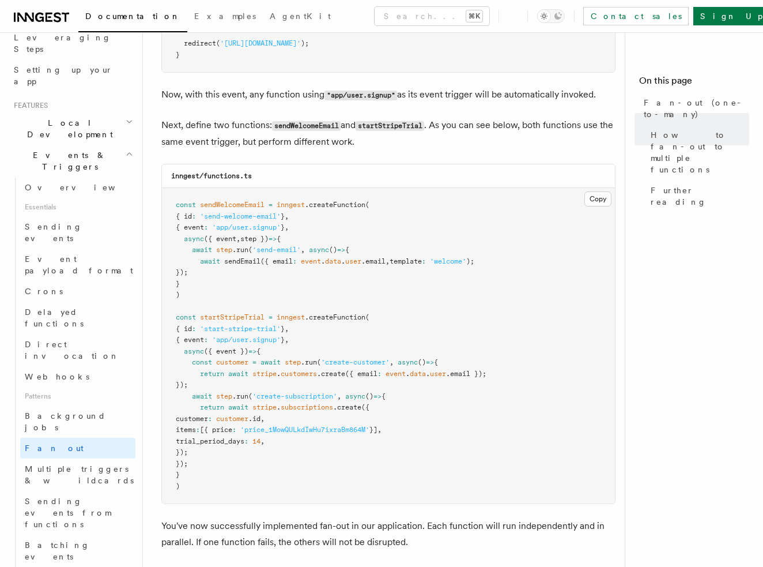
scroll to position [1072, 0]
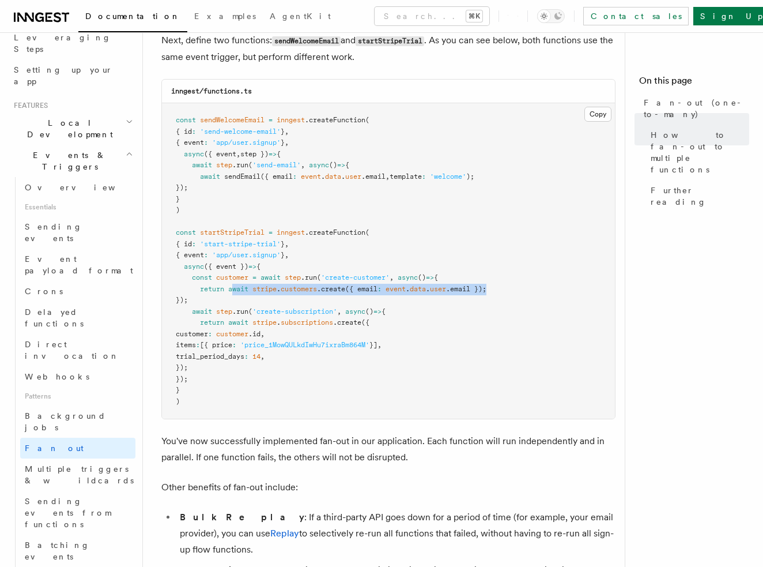
drag, startPoint x: 520, startPoint y: 277, endPoint x: 234, endPoint y: 276, distance: 286.0
click at [234, 276] on pre "const sendWelcomeEmail = inngest .createFunction ( { id : 'send-welcome-email' …" at bounding box center [388, 260] width 453 height 315
click at [363, 273] on span "'create-customer'" at bounding box center [355, 277] width 69 height 8
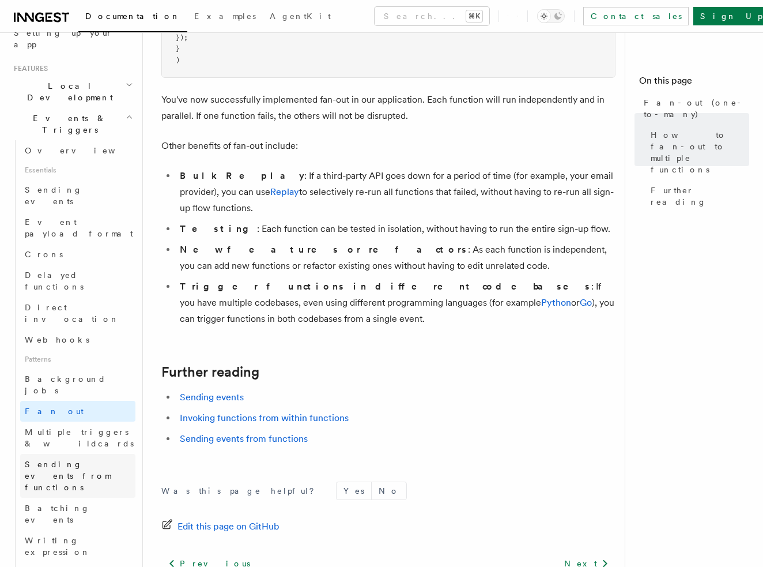
scroll to position [227, 0]
click at [77, 428] on span "Multiple triggers & wildcards" at bounding box center [80, 439] width 111 height 23
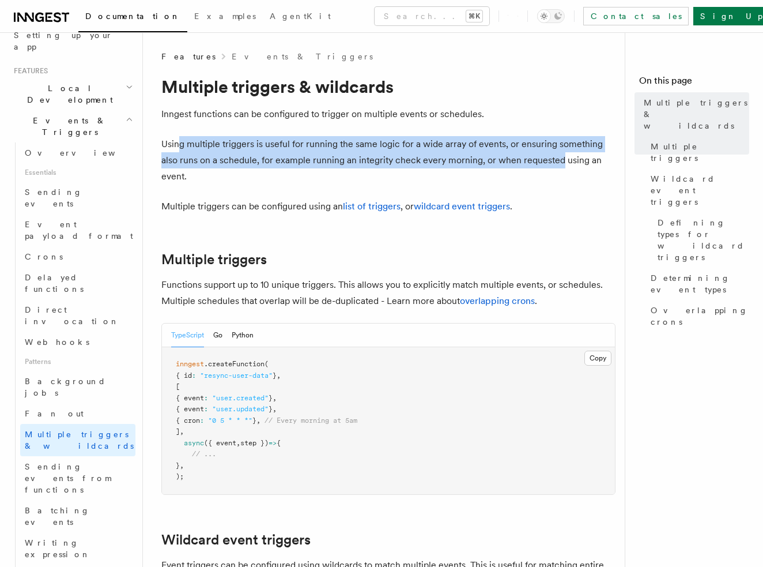
drag, startPoint x: 179, startPoint y: 143, endPoint x: 560, endPoint y: 156, distance: 380.8
click at [560, 156] on p "Using multiple triggers is useful for running the same logic for a wide array o…" at bounding box center [388, 160] width 454 height 48
click at [557, 147] on p "Using multiple triggers is useful for running the same logic for a wide array o…" at bounding box center [388, 160] width 454 height 48
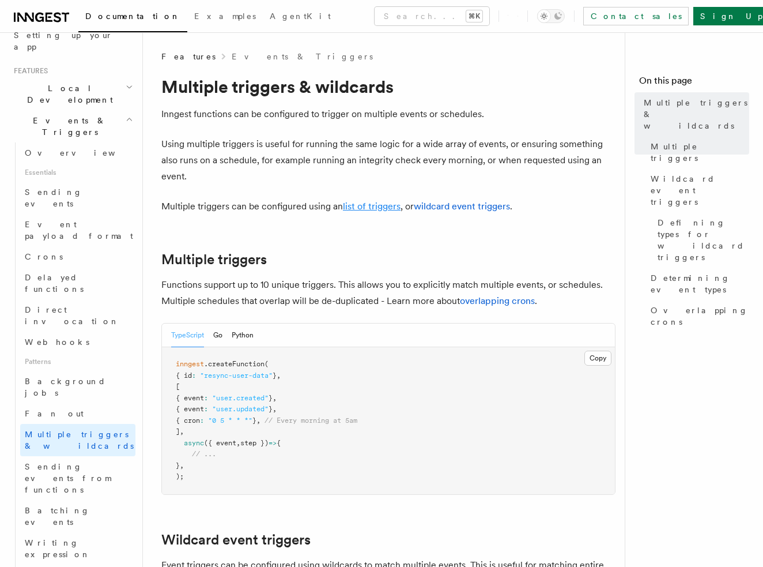
click at [382, 207] on link "list of triggers" at bounding box center [372, 206] width 58 height 11
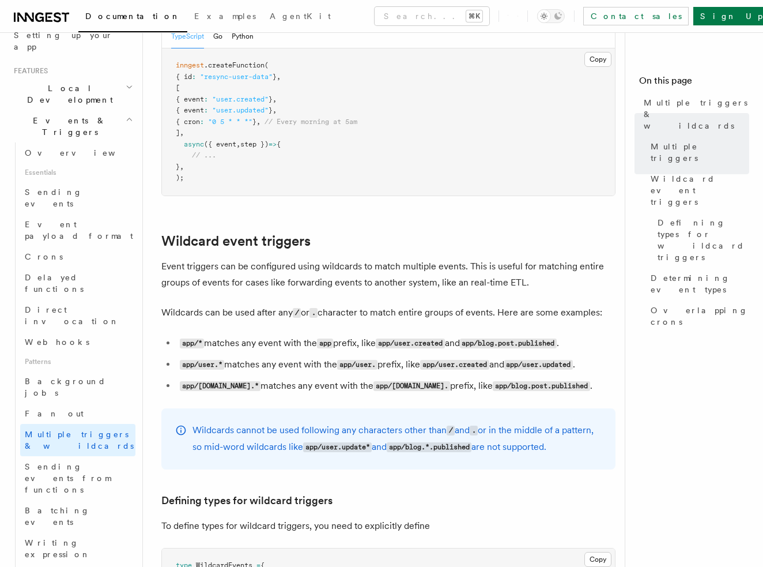
scroll to position [300, 0]
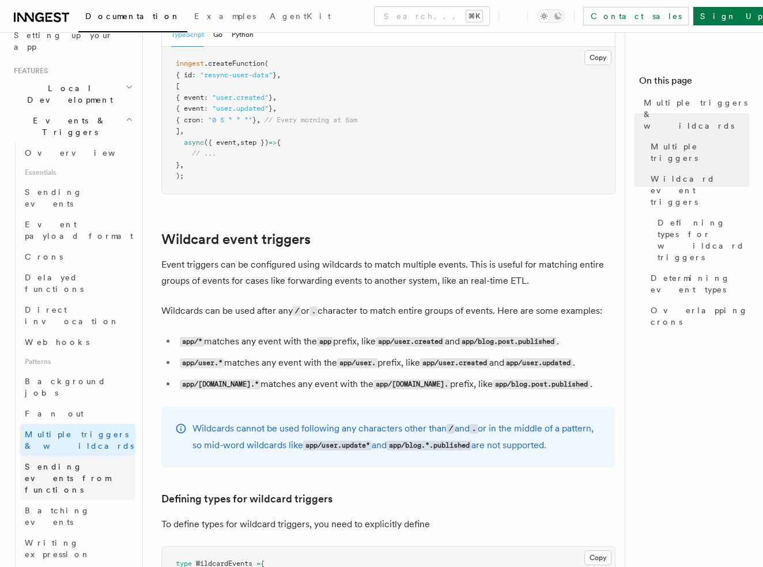
click at [70, 462] on span "Sending events from functions" at bounding box center [68, 478] width 86 height 32
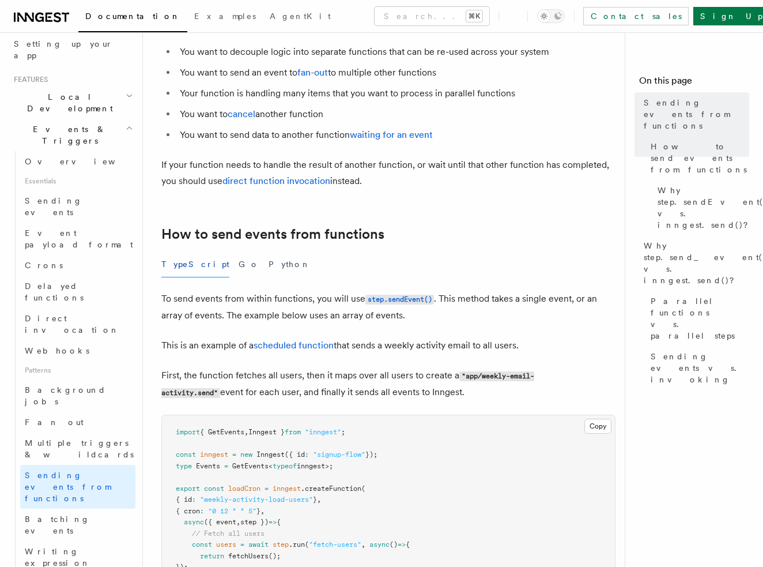
scroll to position [104, 0]
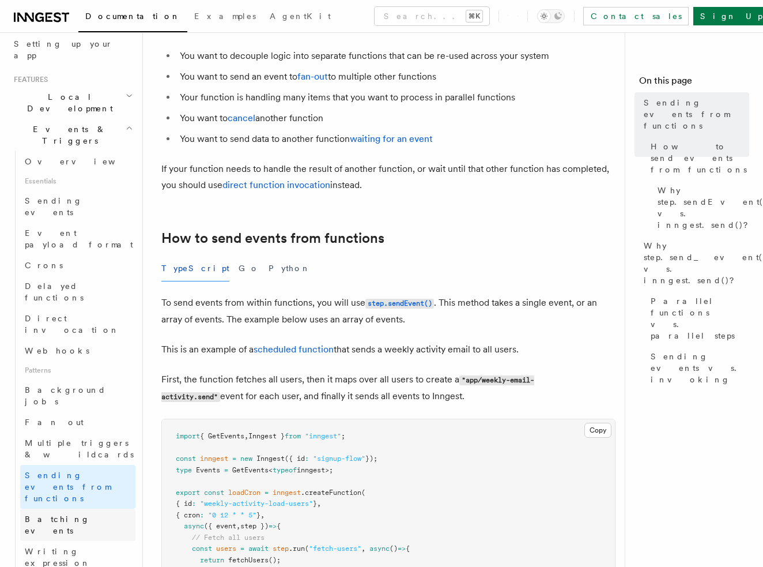
click at [76, 514] on span "Batching events" at bounding box center [57, 524] width 65 height 21
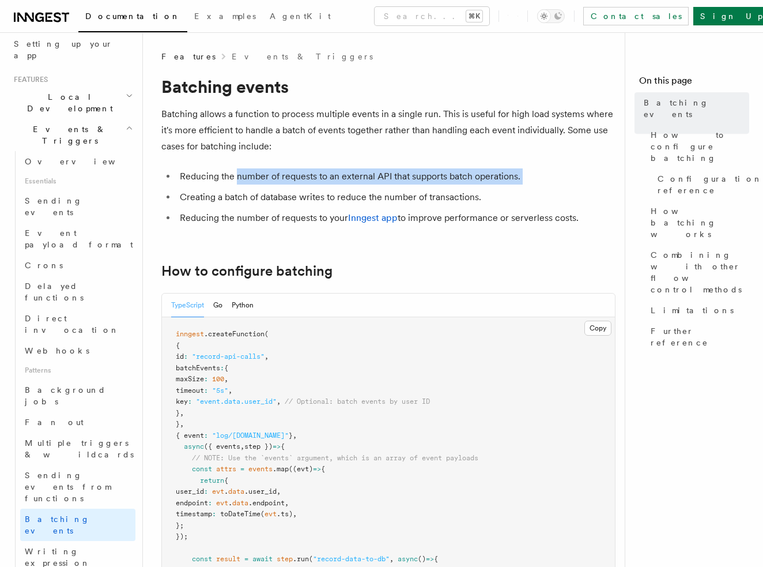
drag, startPoint x: 239, startPoint y: 179, endPoint x: 492, endPoint y: 189, distance: 252.8
click at [492, 189] on ul "Reducing the number of requests to an external API that supports batch operatio…" at bounding box center [388, 197] width 454 height 58
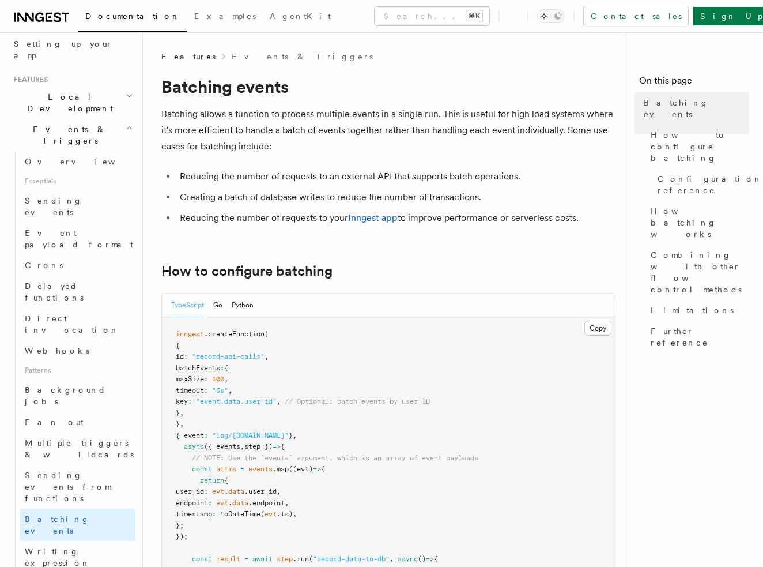
click at [490, 206] on ul "Reducing the number of requests to an external API that supports batch operatio…" at bounding box center [388, 197] width 454 height 58
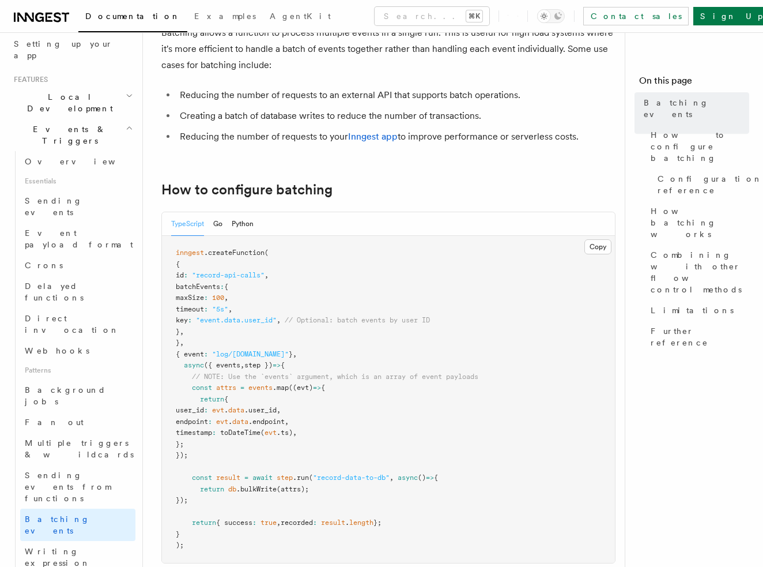
scroll to position [93, 0]
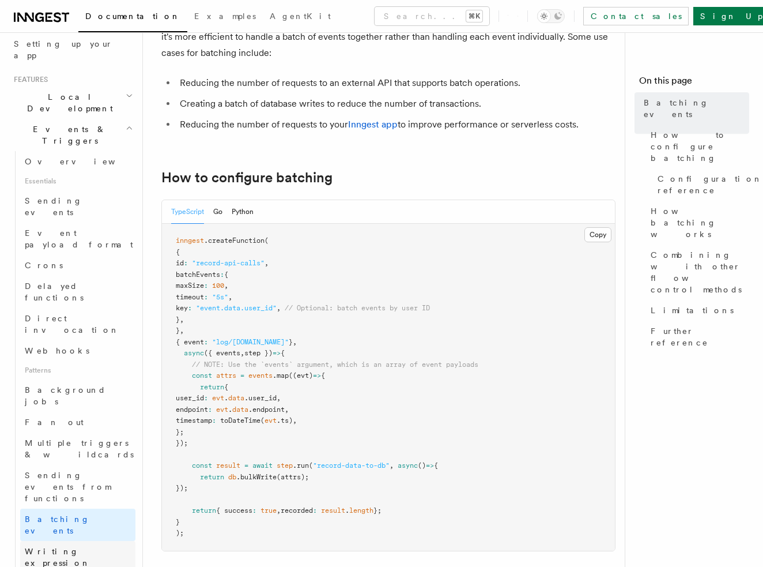
click at [70, 547] on span "Writing expression" at bounding box center [58, 557] width 66 height 21
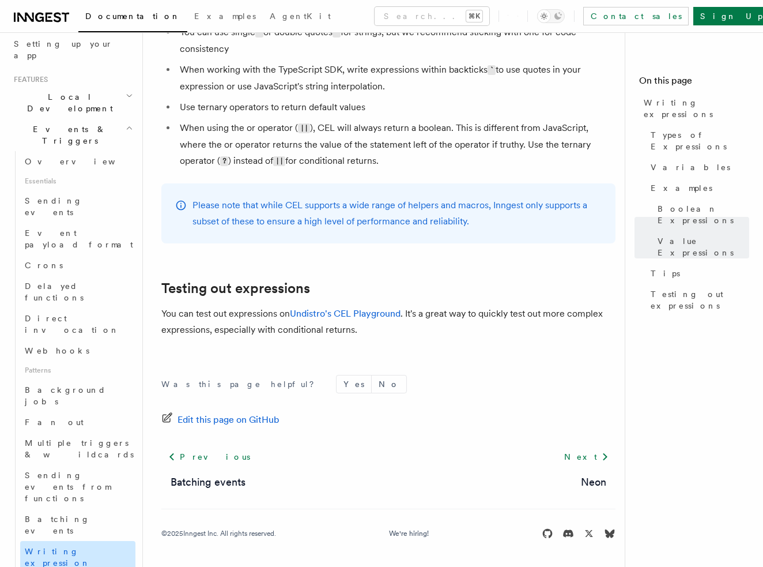
scroll to position [344, 0]
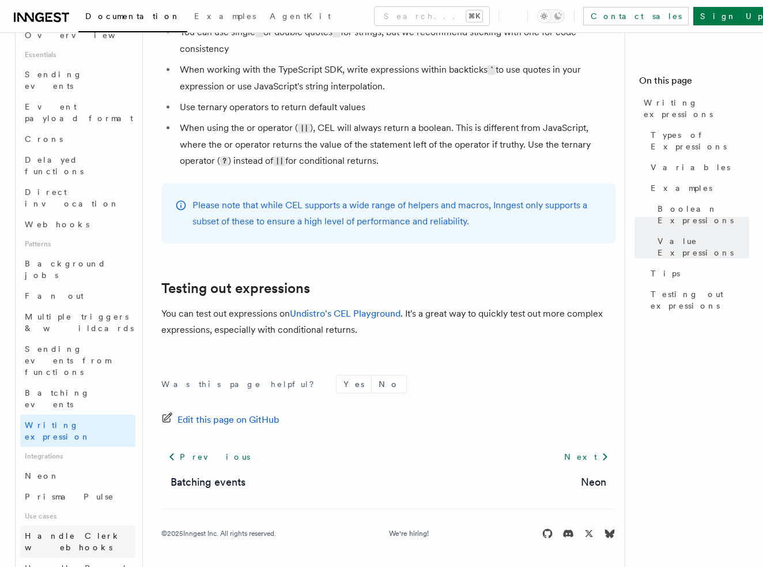
click at [78, 531] on span "Handle Clerk webhooks" at bounding box center [73, 541] width 96 height 21
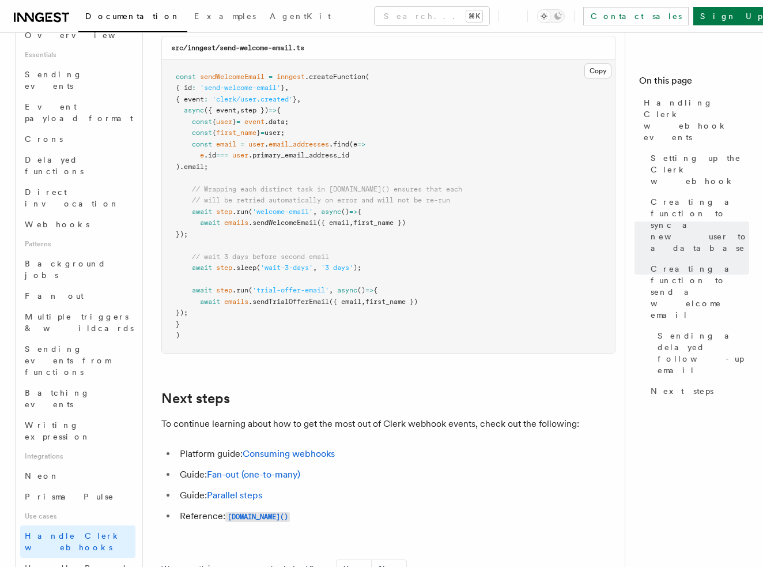
scroll to position [3757, 0]
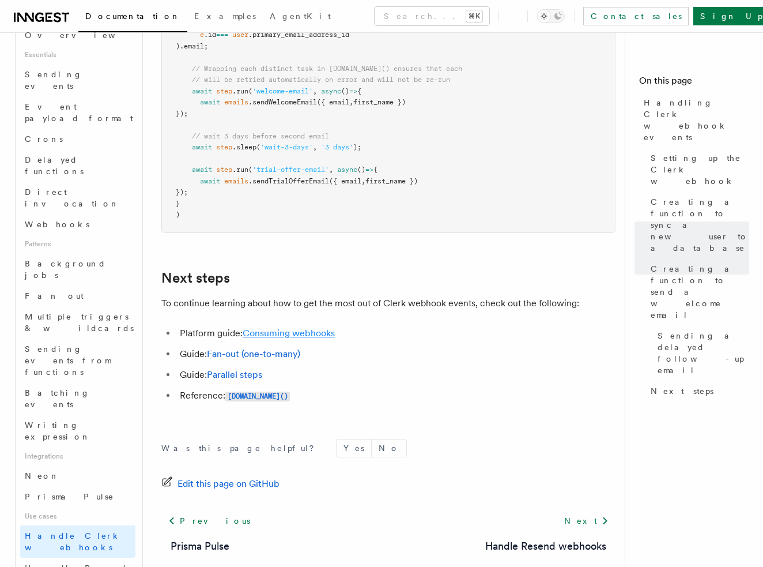
click at [310, 328] on link "Consuming webhooks" at bounding box center [289, 333] width 92 height 11
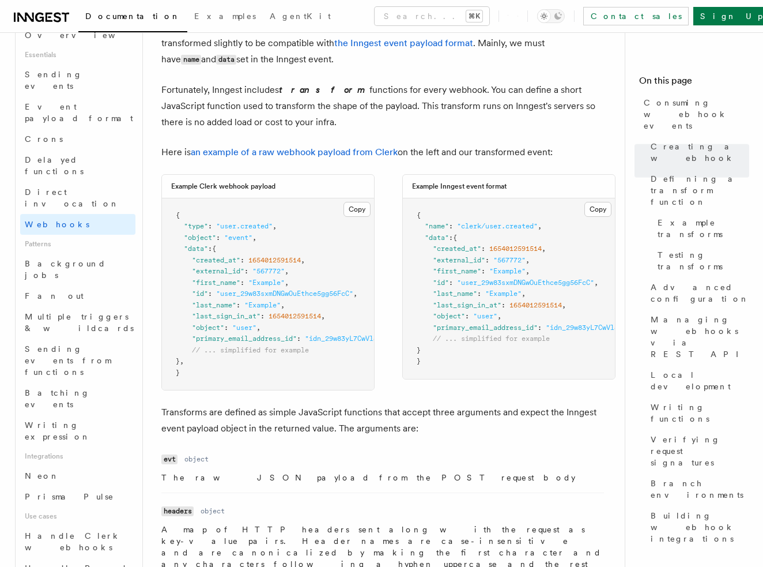
scroll to position [850, 0]
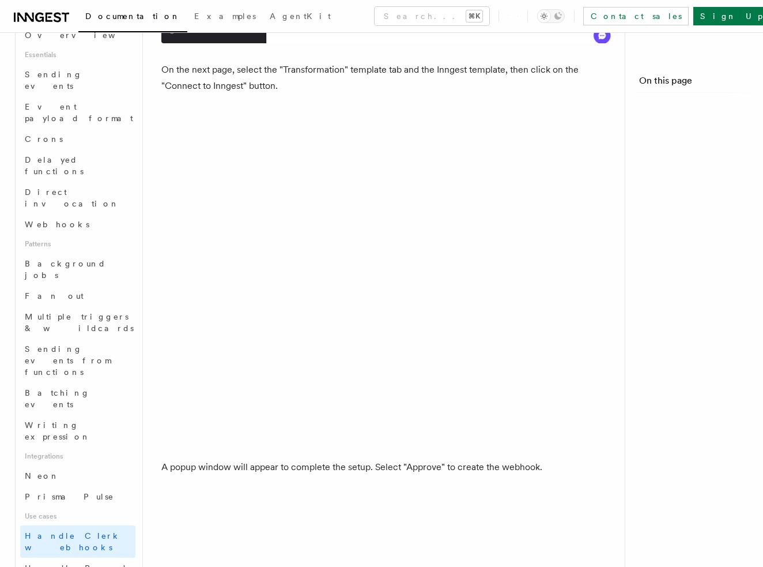
scroll to position [3757, 0]
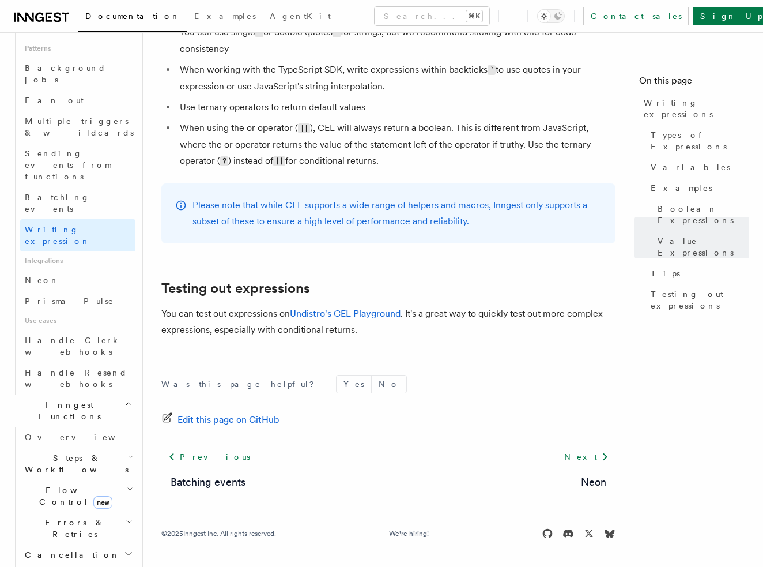
scroll to position [540, 0]
click at [108, 511] on h2 "Errors & Retries" at bounding box center [77, 527] width 115 height 32
click at [89, 544] on link "Overview" at bounding box center [83, 554] width 104 height 21
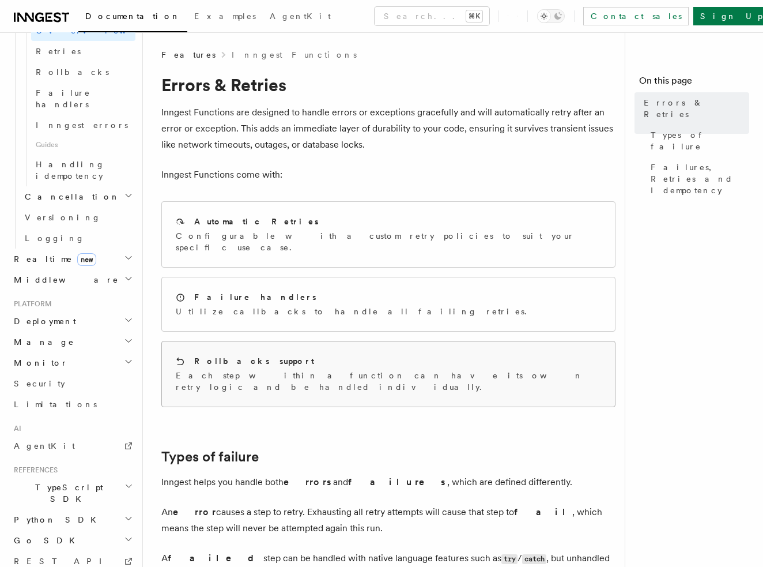
scroll to position [2, 0]
click at [319, 369] on p "Each step within a function can have its own retry logic and be handled individ…" at bounding box center [389, 380] width 426 height 23
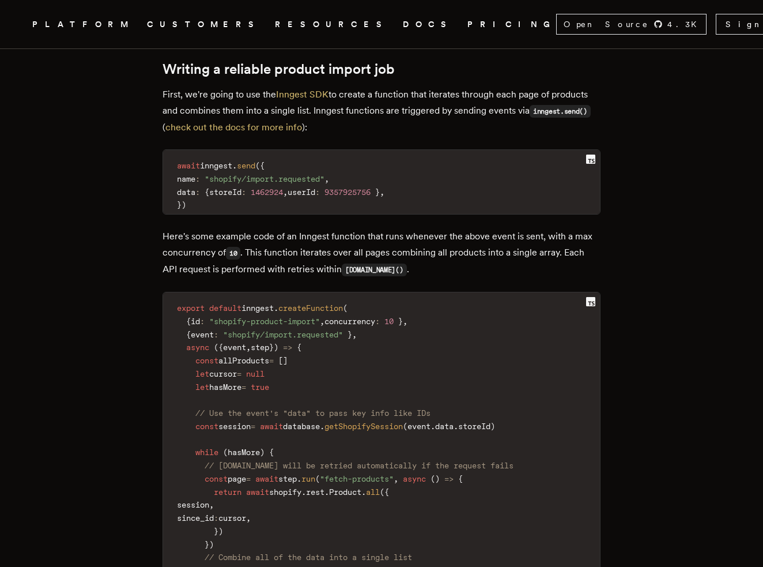
scroll to position [1688, 0]
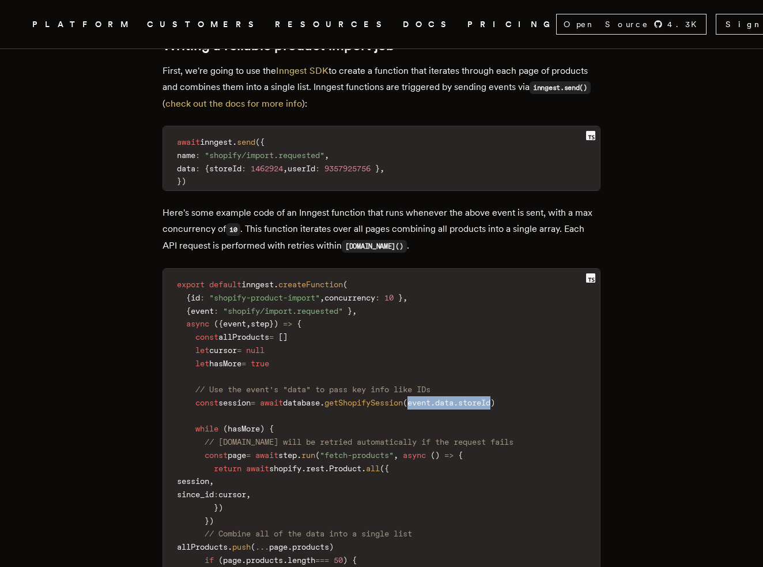
drag, startPoint x: 524, startPoint y: 372, endPoint x: 440, endPoint y: 370, distance: 84.2
click at [440, 370] on code "export default inngest . createFunction ( { id : "shopify-product-import" , con…" at bounding box center [381, 481] width 437 height 411
click at [403, 398] on span "getShopifySession" at bounding box center [364, 402] width 78 height 9
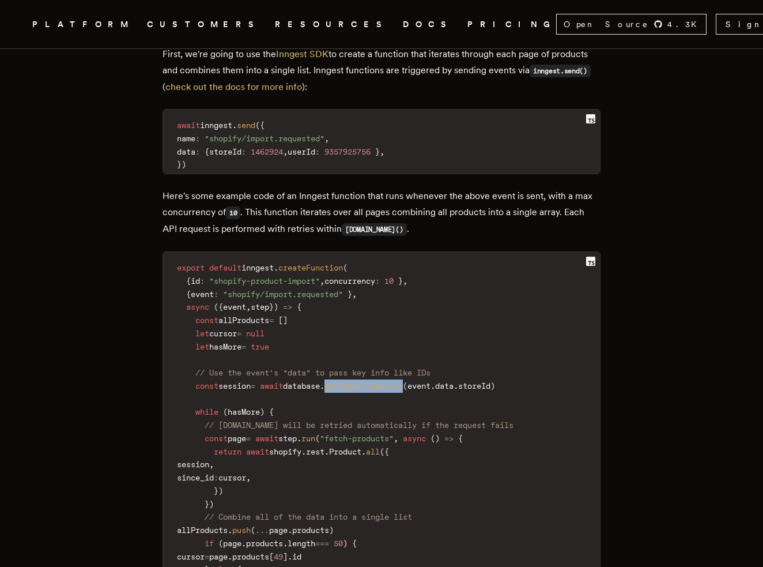
scroll to position [1706, 0]
click at [246, 472] on span "cursor" at bounding box center [233, 476] width 28 height 9
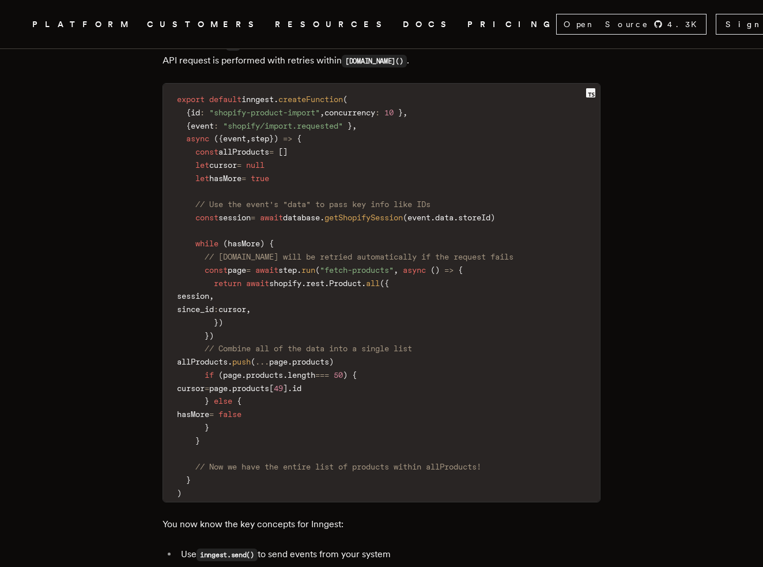
scroll to position [1876, 0]
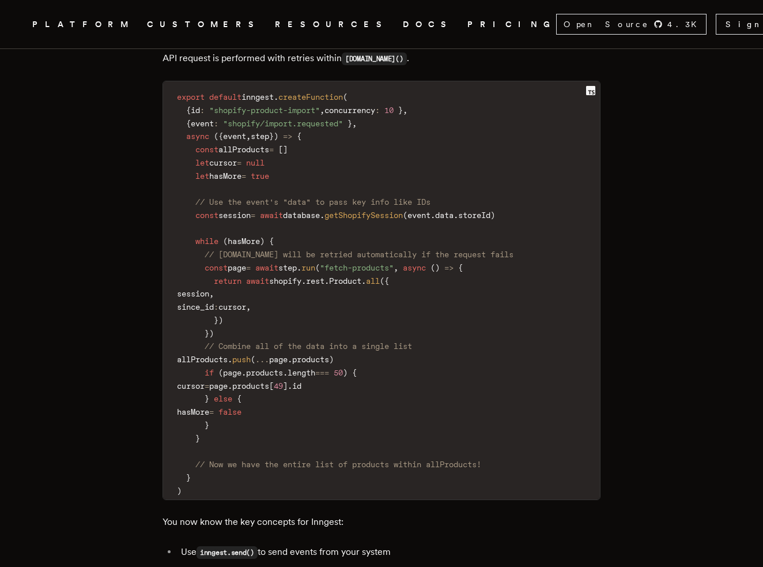
click at [251, 210] on span "session" at bounding box center [235, 214] width 32 height 9
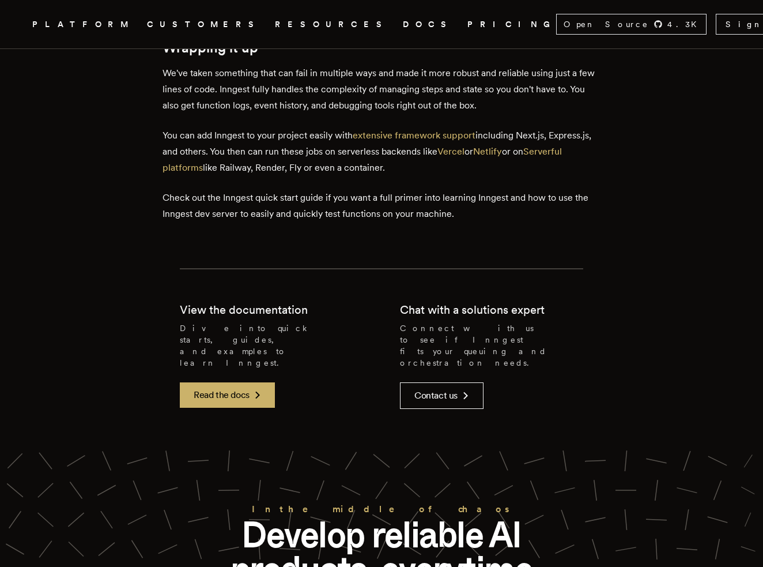
scroll to position [4764, 0]
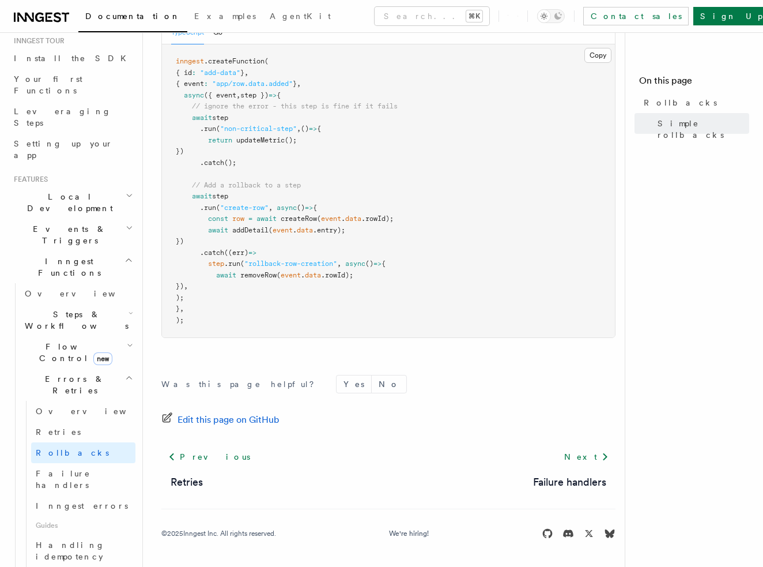
scroll to position [118, 0]
click at [85, 401] on link "Overview" at bounding box center [83, 411] width 104 height 21
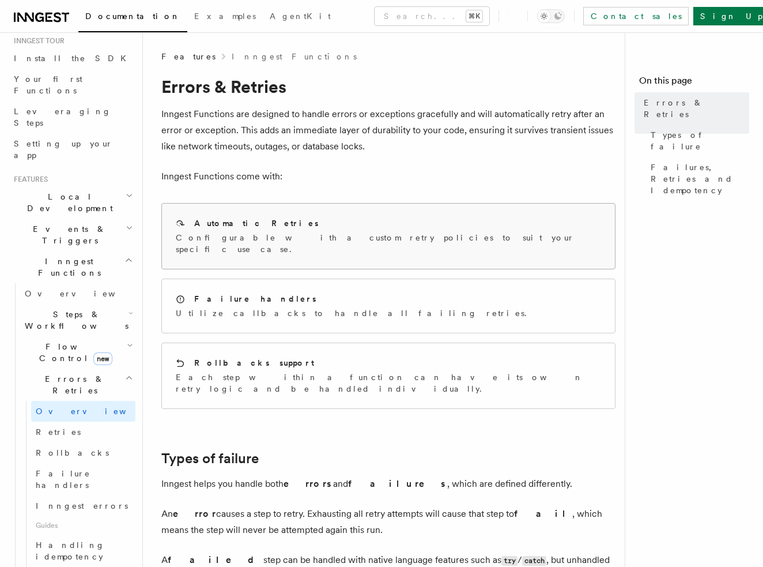
click at [388, 232] on p "Configurable with a custom retry policies to suit your specific use case." at bounding box center [389, 243] width 426 height 23
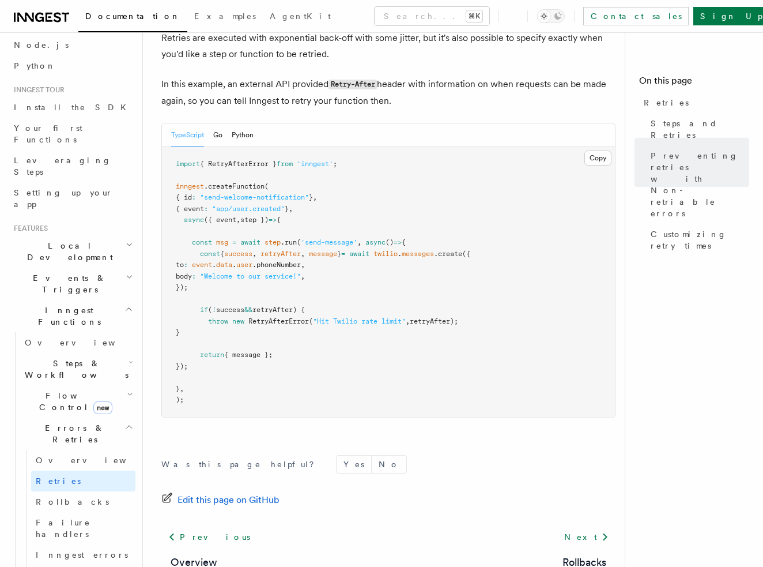
scroll to position [1573, 0]
click at [88, 450] on link "Overview" at bounding box center [83, 460] width 104 height 21
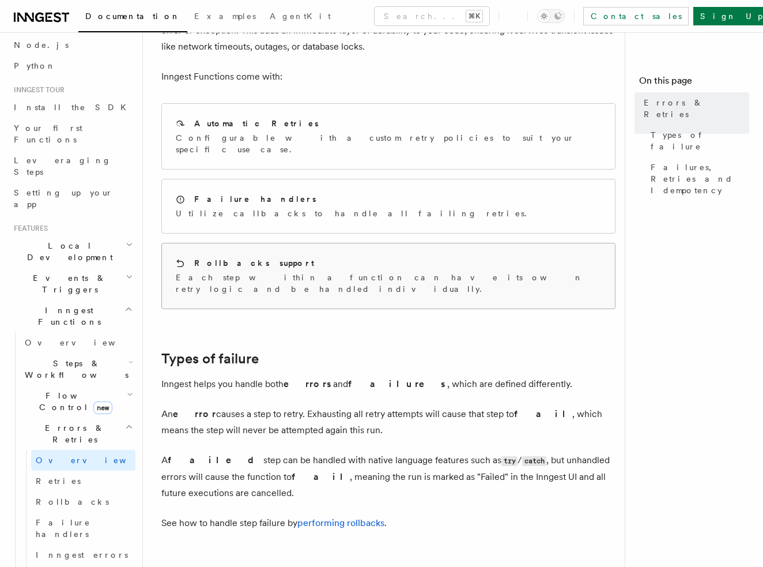
scroll to position [107, 0]
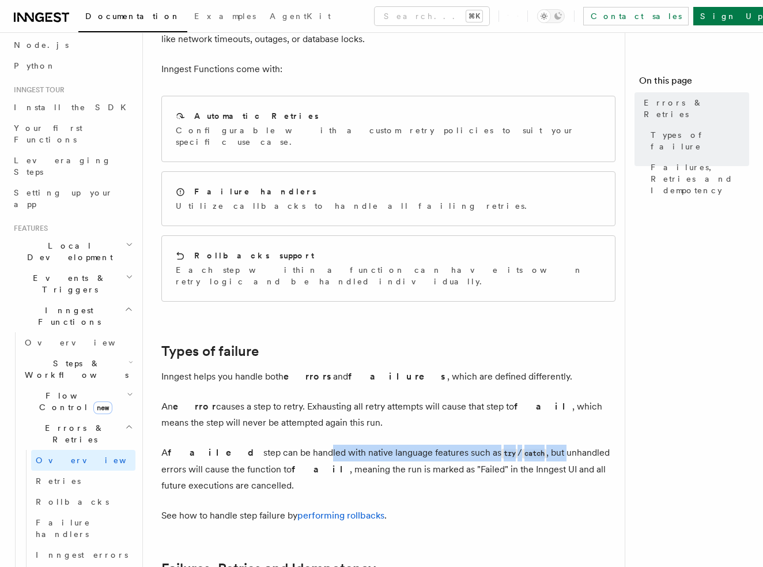
drag, startPoint x: 325, startPoint y: 435, endPoint x: 504, endPoint y: 435, distance: 178.8
click at [504, 445] on p "A failed step can be handled with native language features such as try / catch …" at bounding box center [388, 469] width 454 height 49
click at [504, 408] on article "Features Inngest Functions Errors & Retries Inngest Functions are designed to h…" at bounding box center [388, 425] width 454 height 964
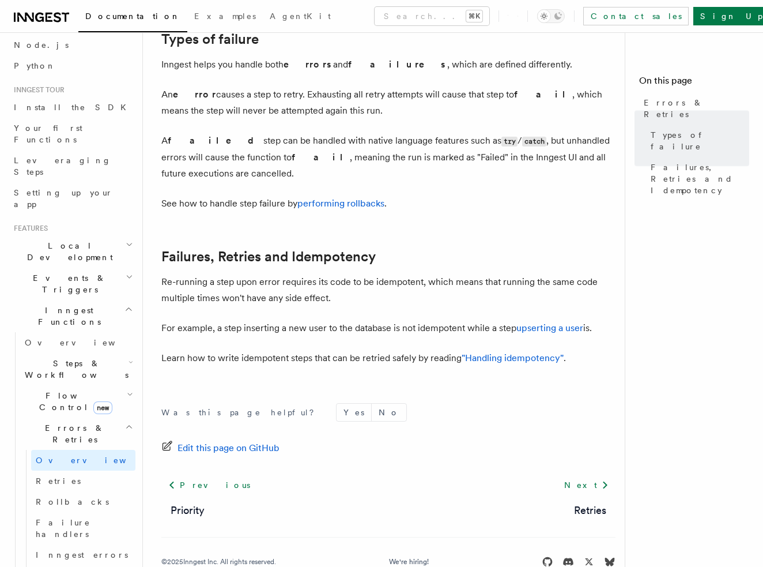
scroll to position [417, 0]
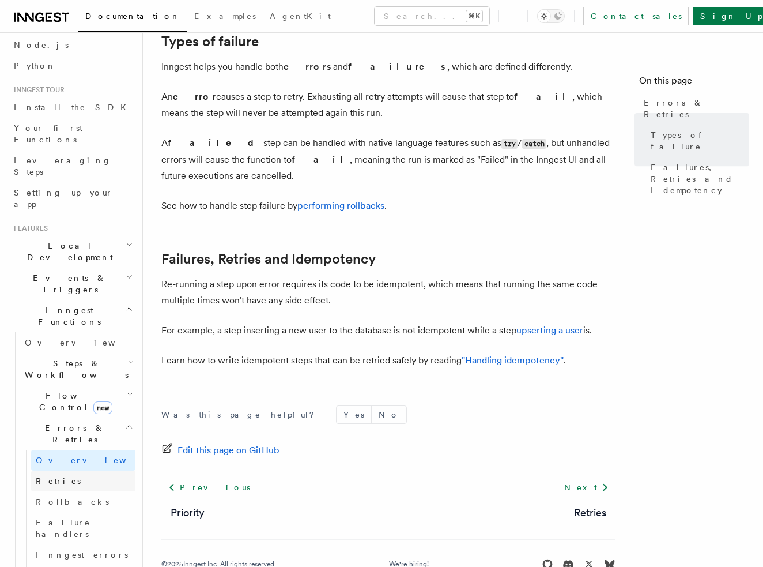
click at [81, 471] on link "Retries" at bounding box center [83, 481] width 104 height 21
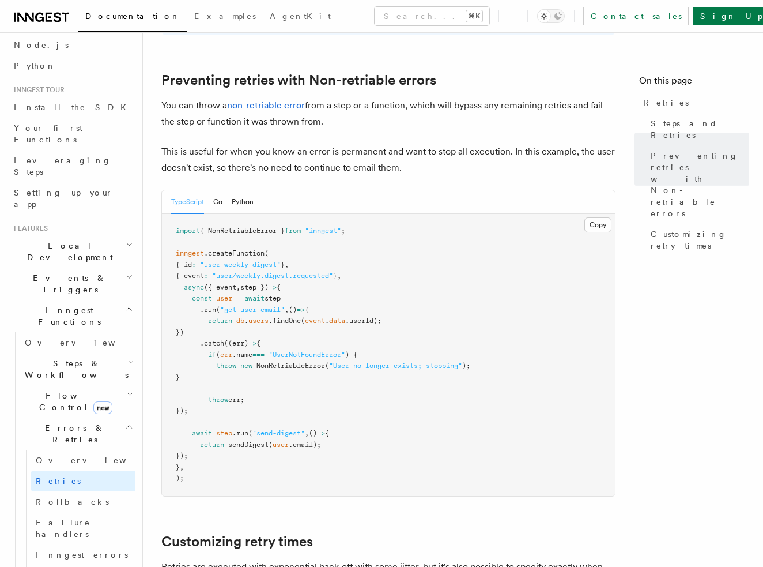
scroll to position [1044, 0]
click at [84, 491] on link "Rollbacks" at bounding box center [83, 501] width 104 height 21
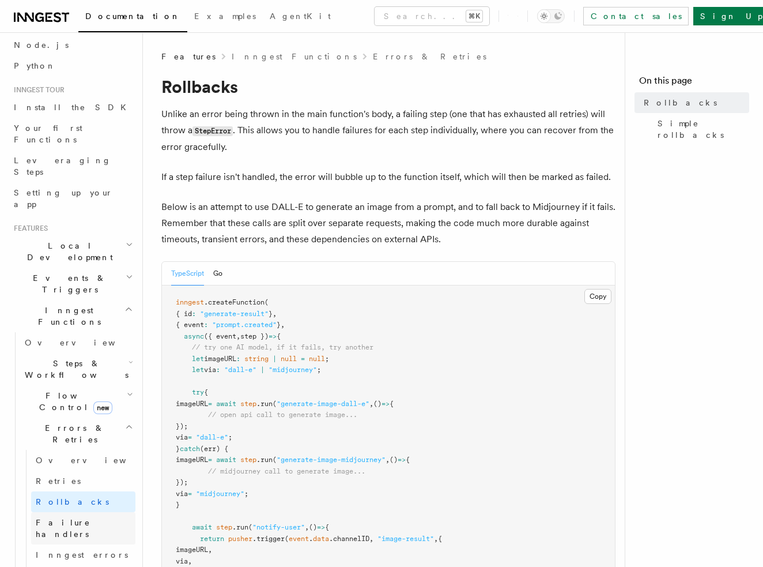
click at [86, 518] on span "Failure handlers" at bounding box center [63, 528] width 55 height 21
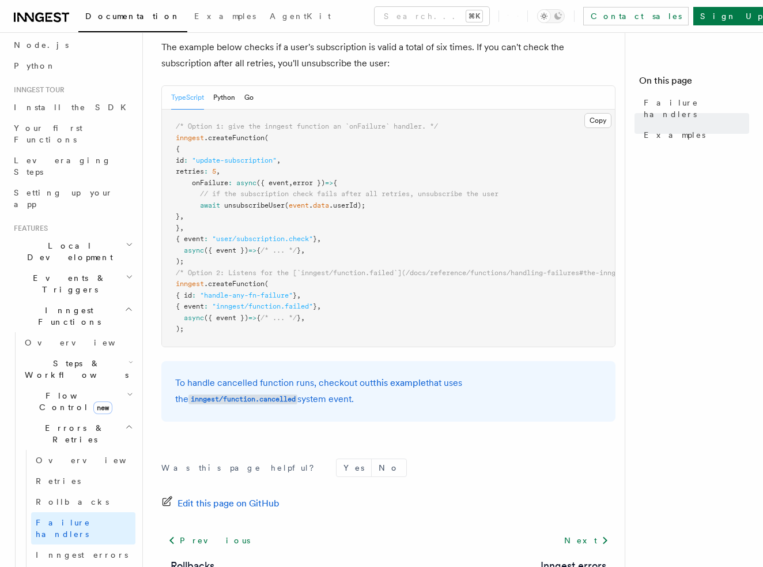
scroll to position [201, 0]
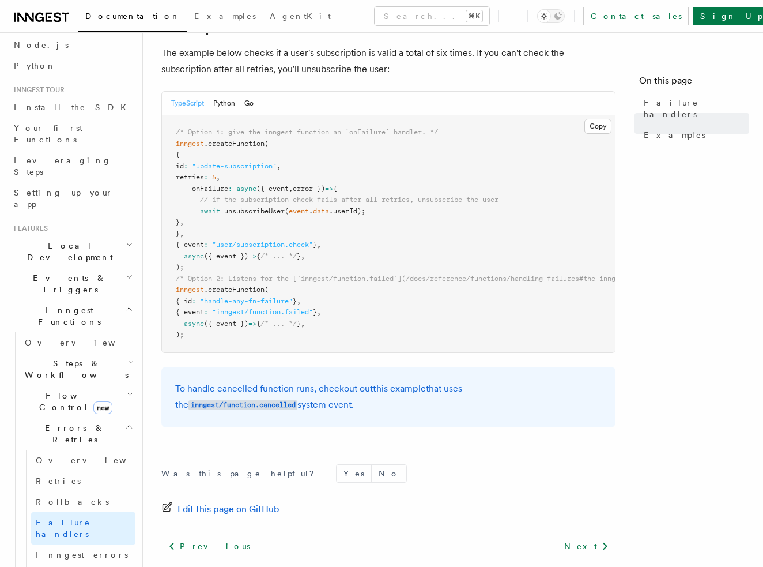
click at [340, 256] on pre "/* Option 1: give the inngest function an `onFailure` handler. */ inngest .crea…" at bounding box center [388, 233] width 453 height 237
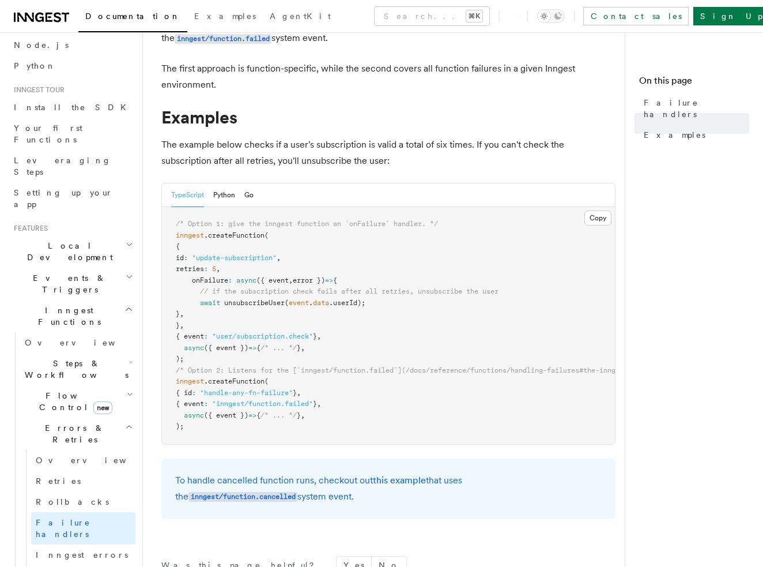
scroll to position [0, 0]
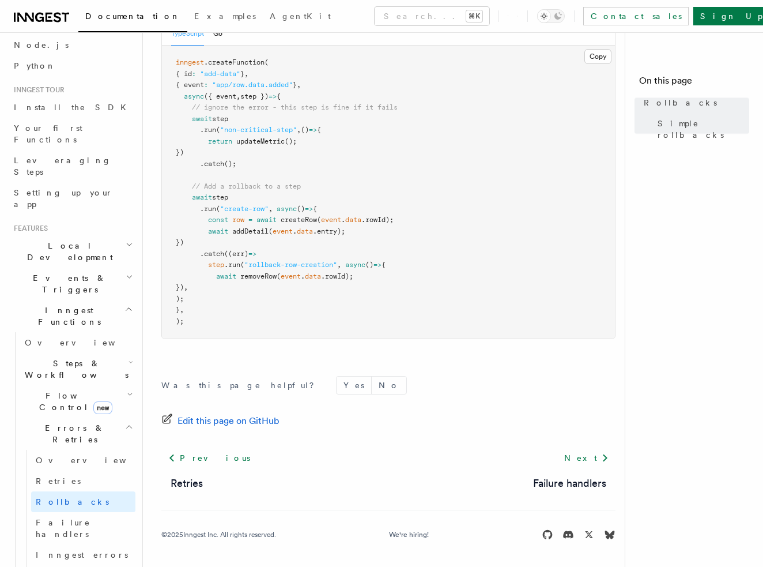
scroll to position [698, 0]
click at [97, 512] on link "Failure handlers" at bounding box center [83, 528] width 104 height 32
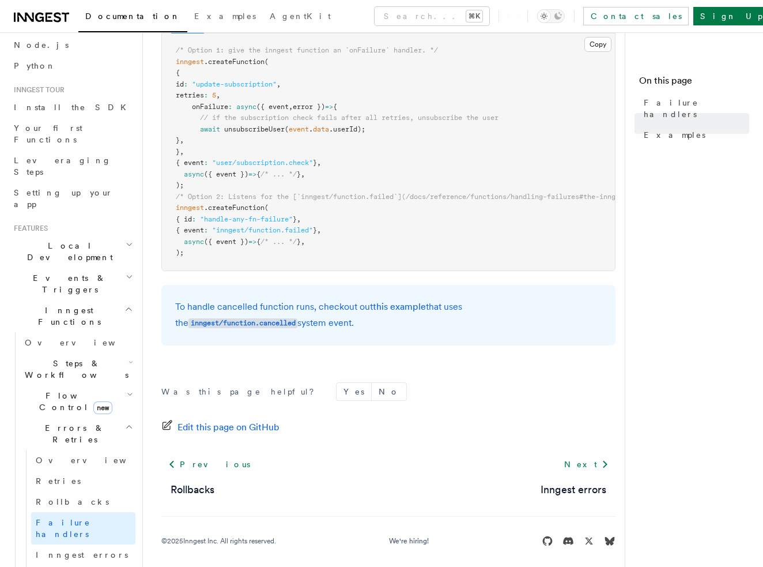
scroll to position [299, 0]
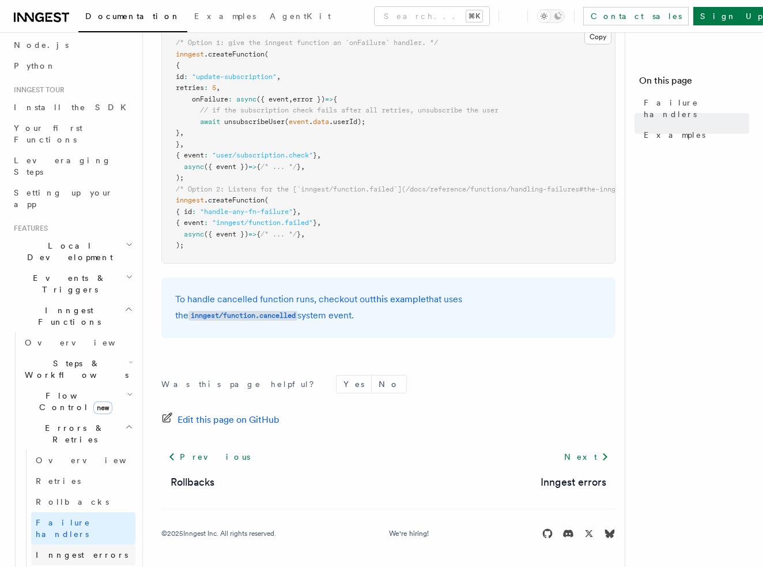
click at [68, 550] on span "Inngest errors" at bounding box center [82, 554] width 92 height 9
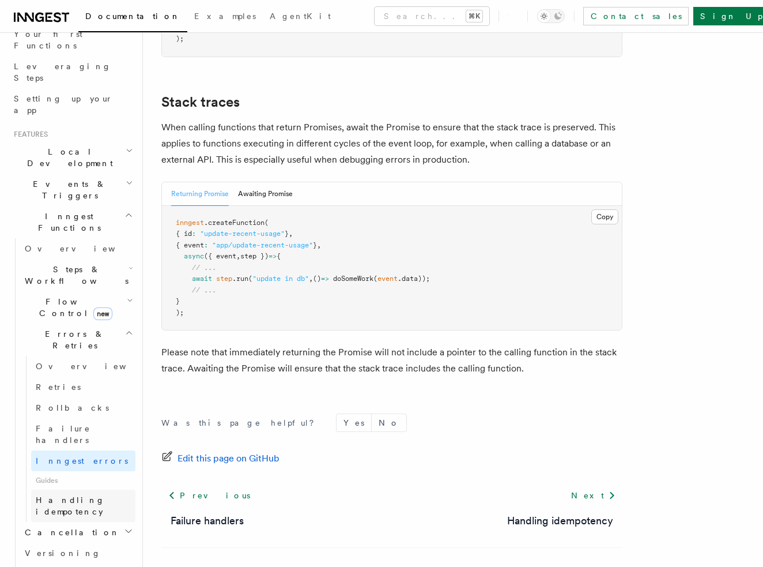
scroll to position [162, 0]
click at [95, 523] on h2 "Cancellation" at bounding box center [77, 533] width 115 height 21
click at [93, 544] on link "Overview" at bounding box center [83, 554] width 104 height 21
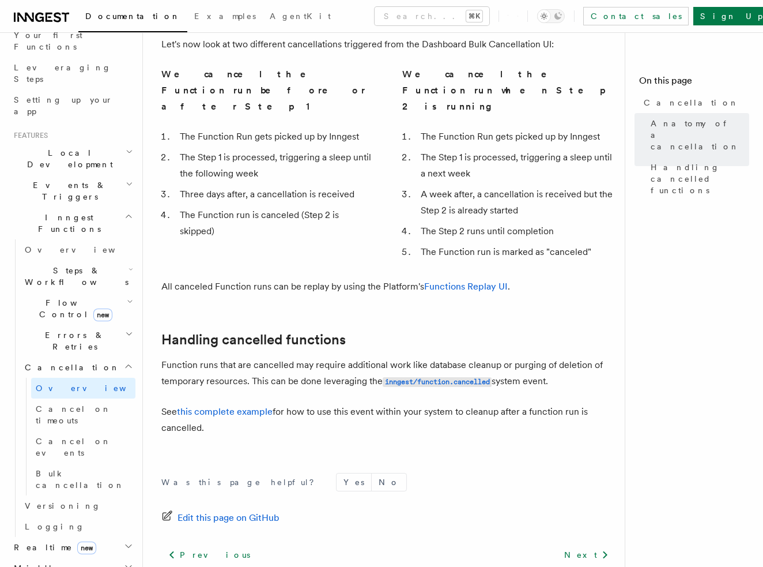
scroll to position [888, 0]
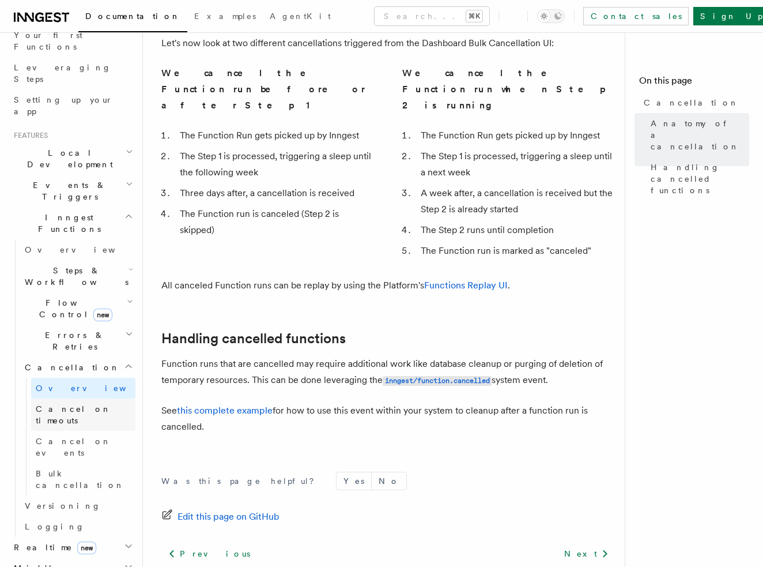
click at [82, 398] on link "Cancel on timeouts" at bounding box center [83, 414] width 104 height 32
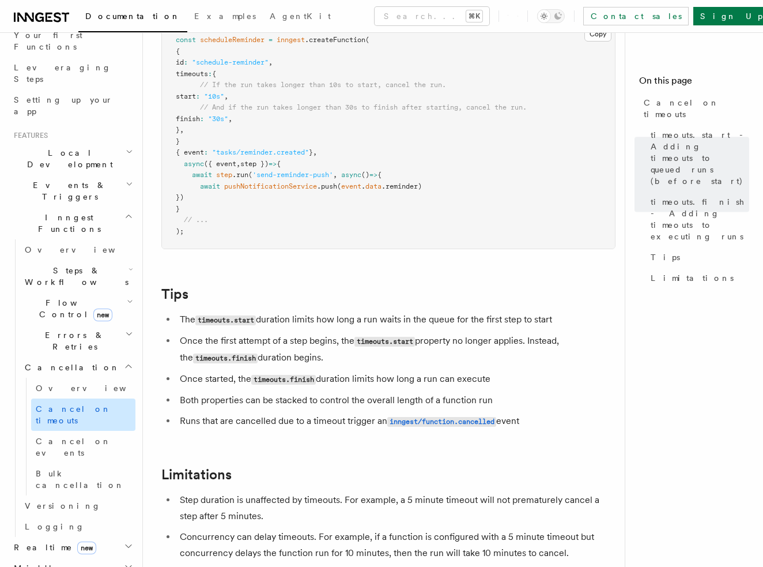
scroll to position [823, 0]
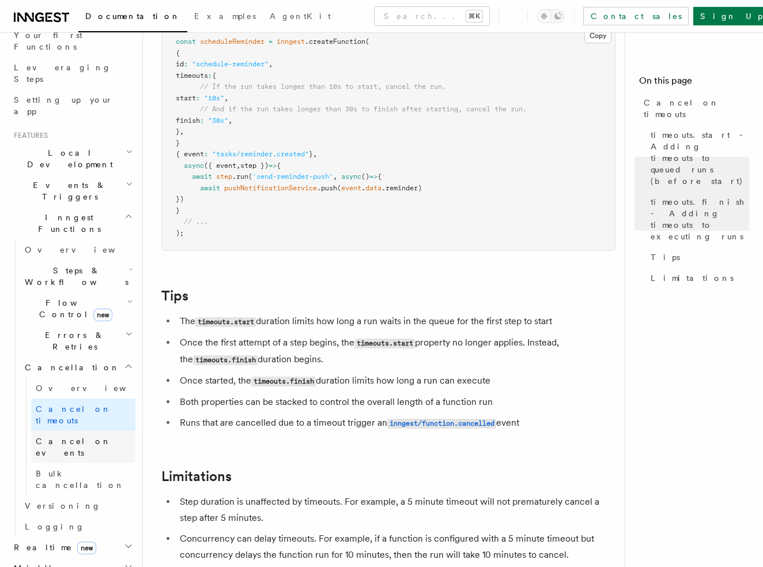
click at [94, 437] on span "Cancel on events" at bounding box center [74, 447] width 76 height 21
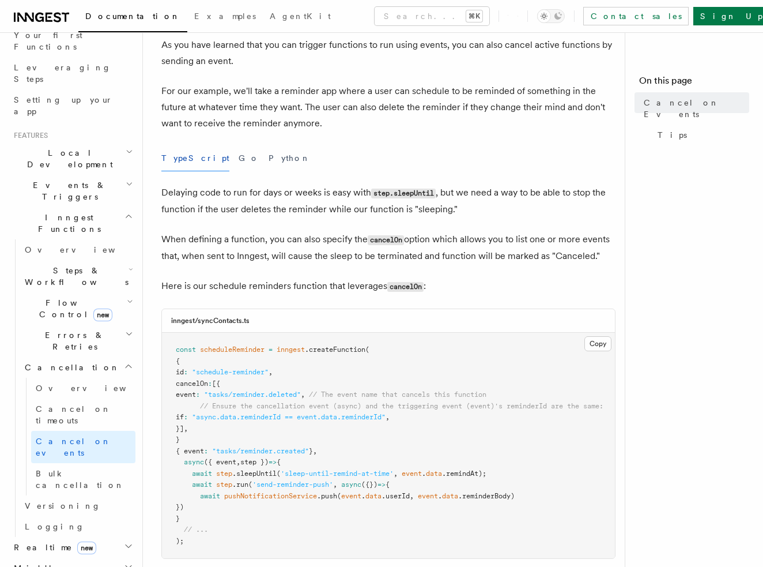
scroll to position [132, 0]
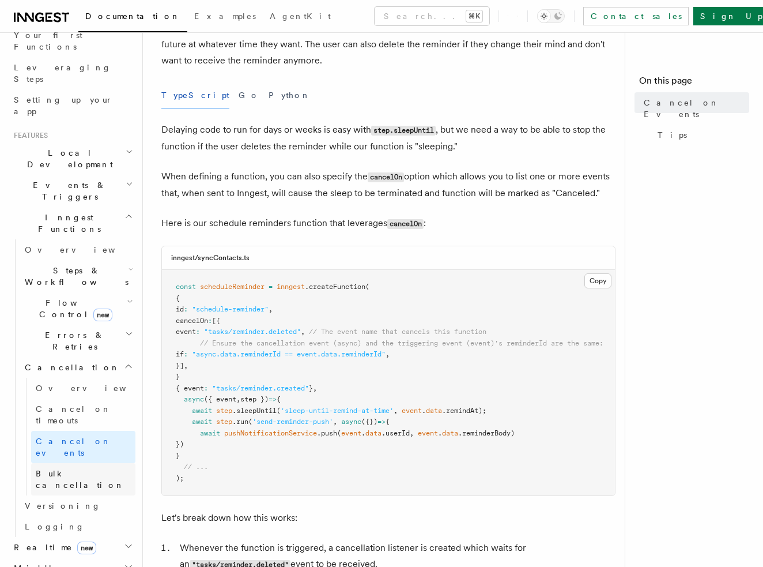
click at [90, 463] on link "Bulk cancellation" at bounding box center [83, 479] width 104 height 32
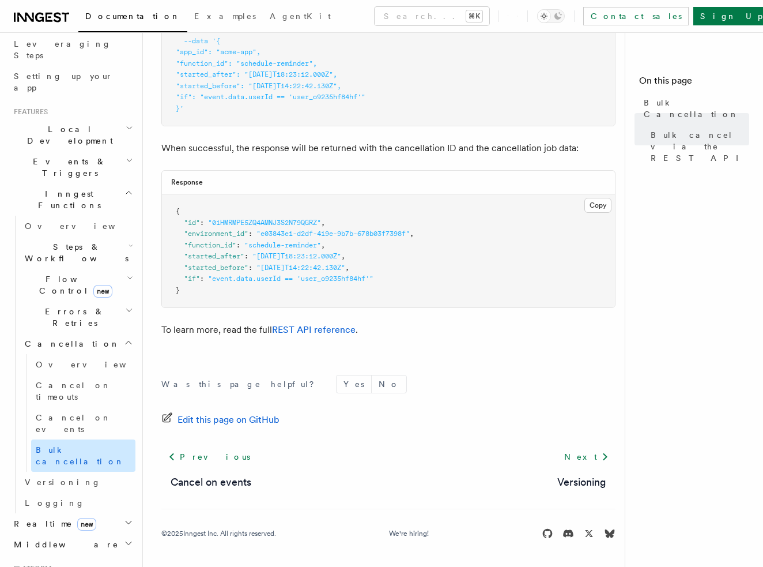
scroll to position [187, 0]
click at [96, 511] on h2 "Realtime new" at bounding box center [72, 521] width 126 height 21
click at [86, 532] on link "Overview" at bounding box center [77, 542] width 115 height 21
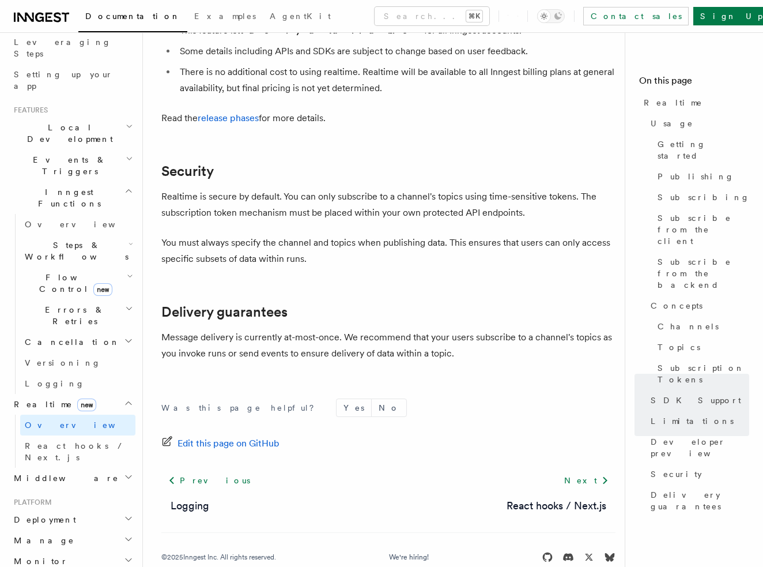
scroll to position [397, 0]
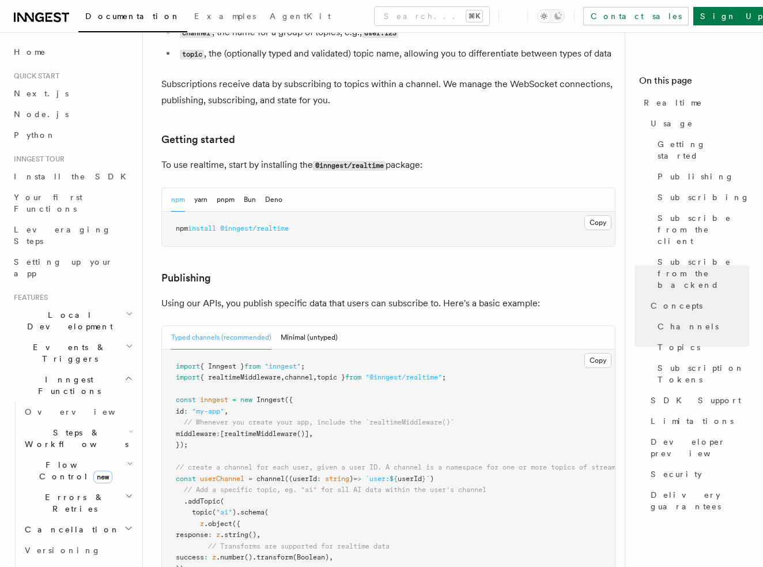
scroll to position [0, 0]
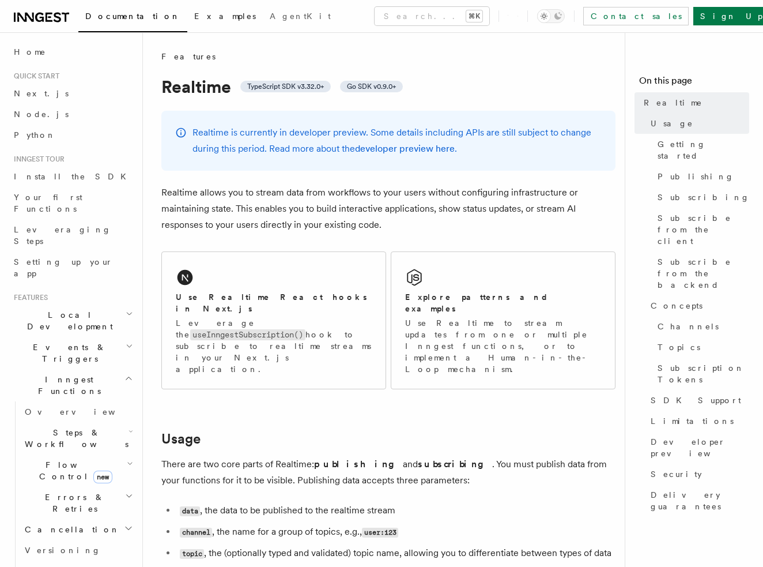
click at [194, 15] on span "Examples" at bounding box center [225, 16] width 62 height 9
